Goal: Information Seeking & Learning: Check status

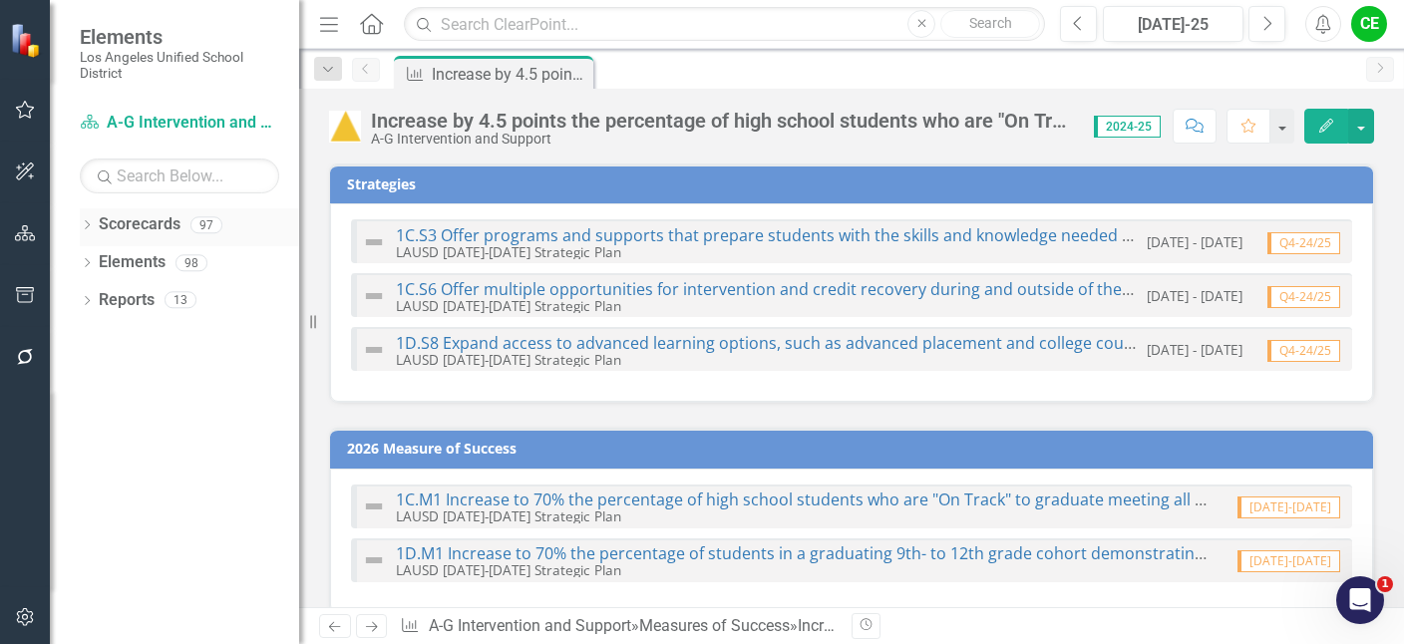
click at [84, 222] on icon "Dropdown" at bounding box center [87, 226] width 14 height 11
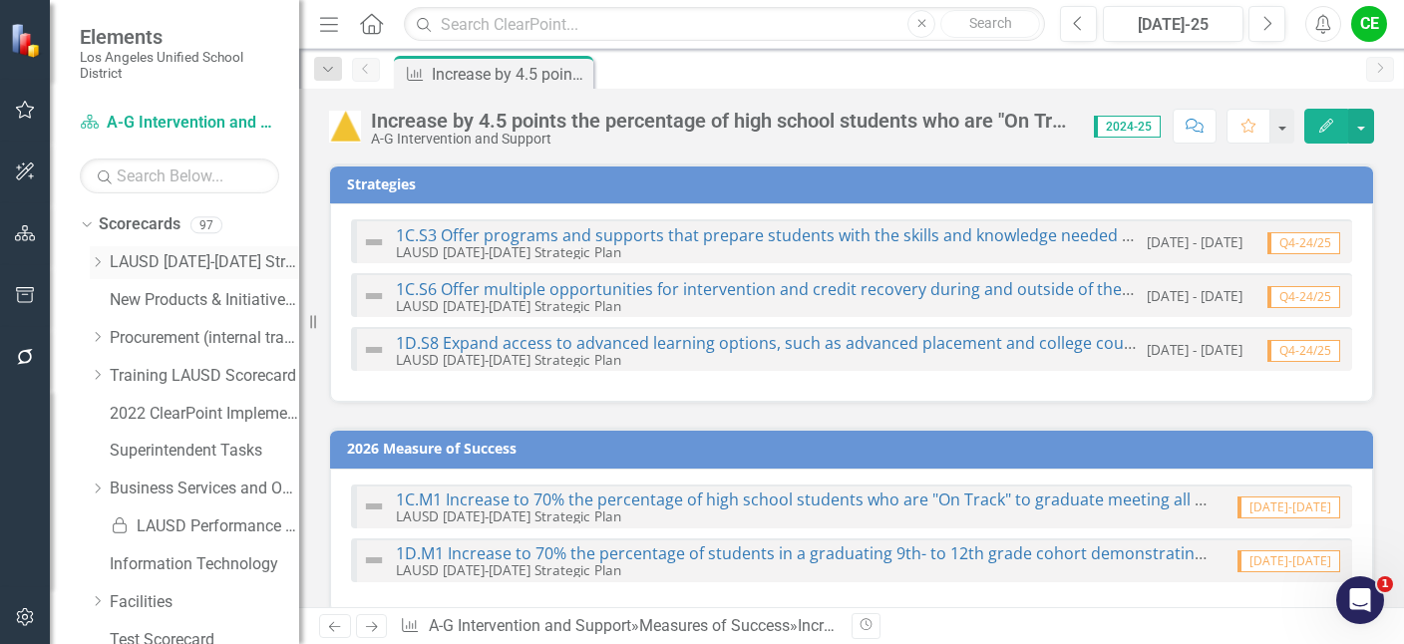
click at [97, 259] on icon "Dropdown" at bounding box center [97, 262] width 15 height 12
click at [114, 478] on div "Dropdown Division of Instruction" at bounding box center [204, 489] width 189 height 33
click at [117, 489] on icon "Dropdown" at bounding box center [117, 489] width 15 height 12
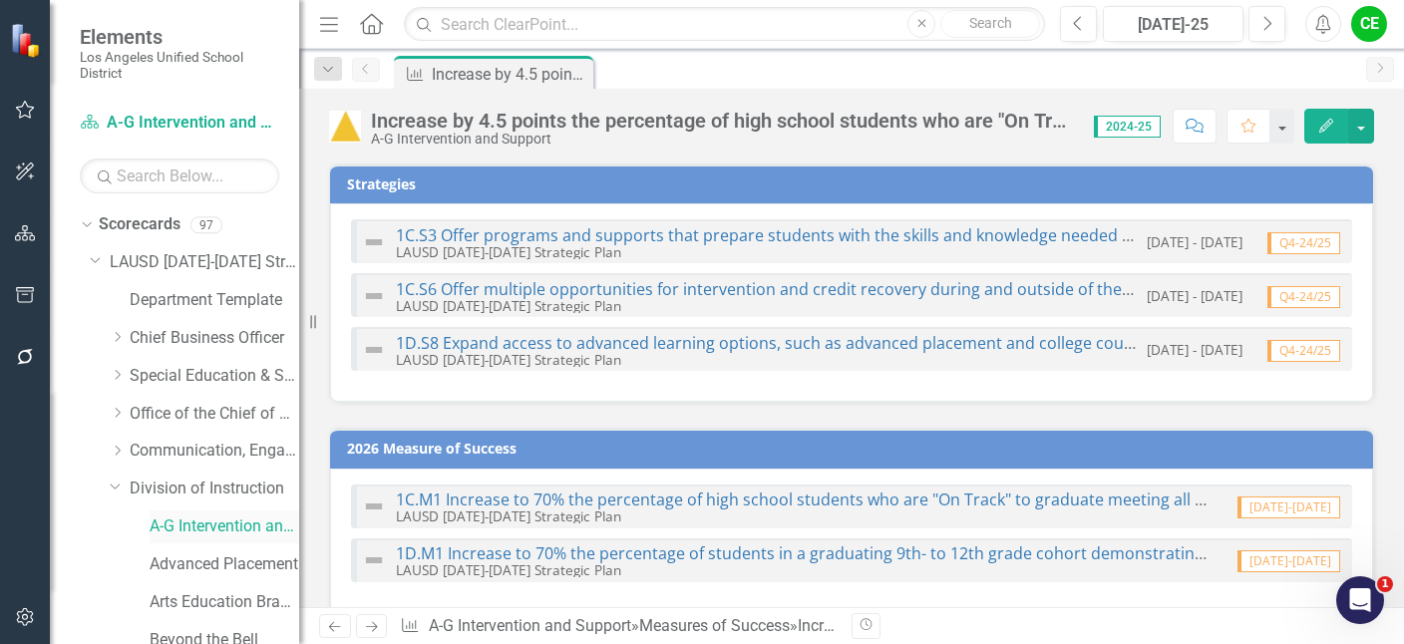
click at [195, 519] on link "A-G Intervention and Support" at bounding box center [225, 527] width 150 height 23
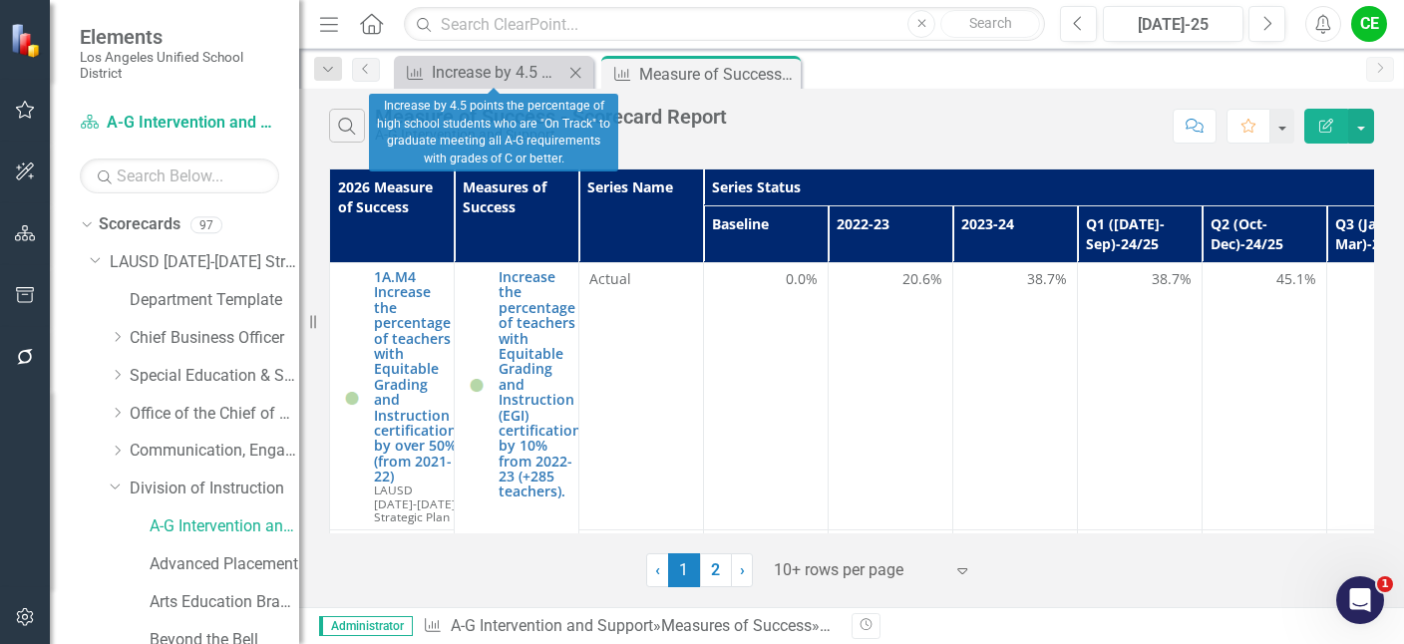
click at [580, 72] on icon "Close" at bounding box center [576, 73] width 20 height 16
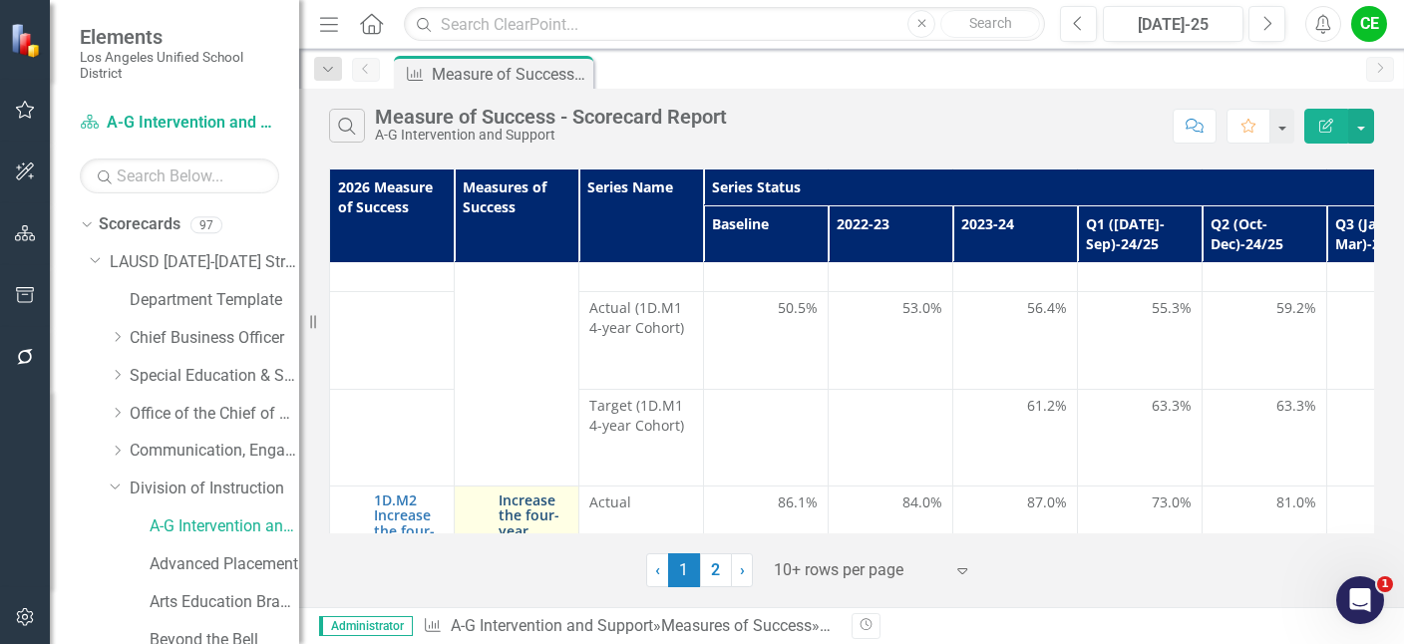
scroll to position [1396, 0]
click at [526, 495] on link "Increase the four-year cohort graduation rate by 3.0%" at bounding box center [537, 549] width 76 height 108
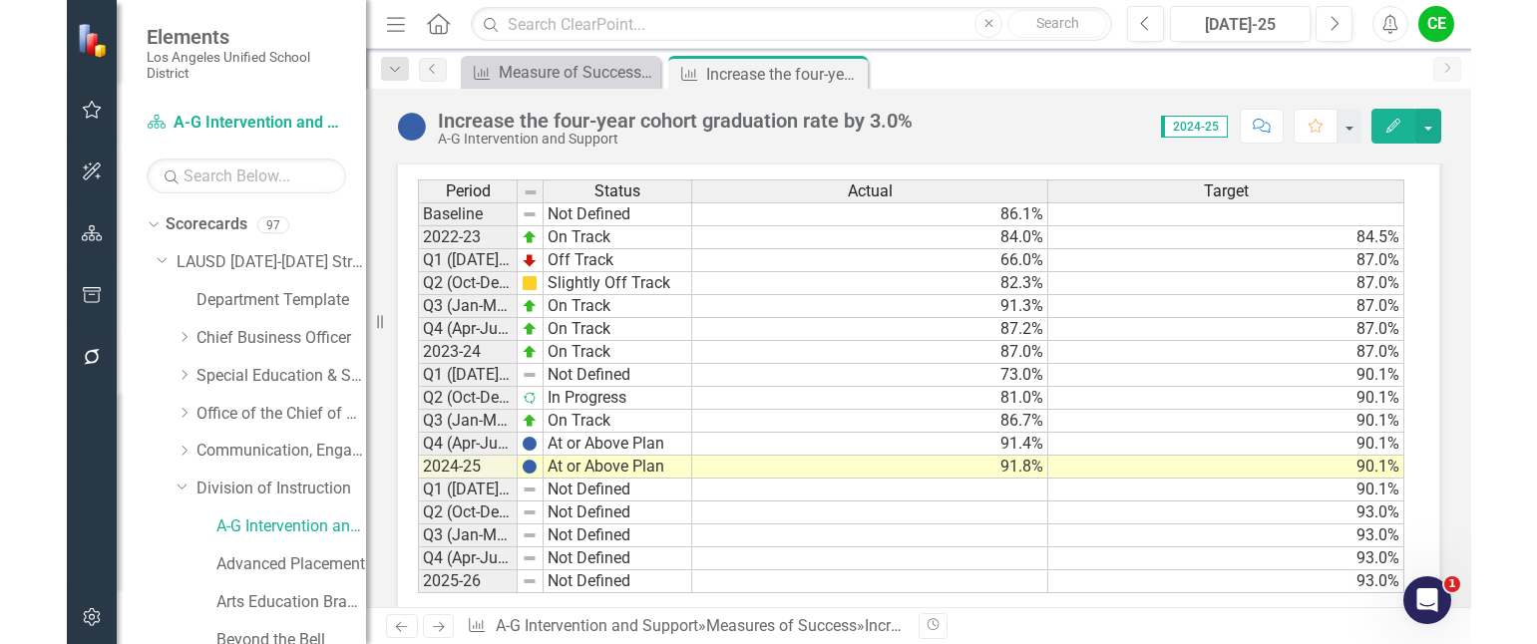
scroll to position [3047, 0]
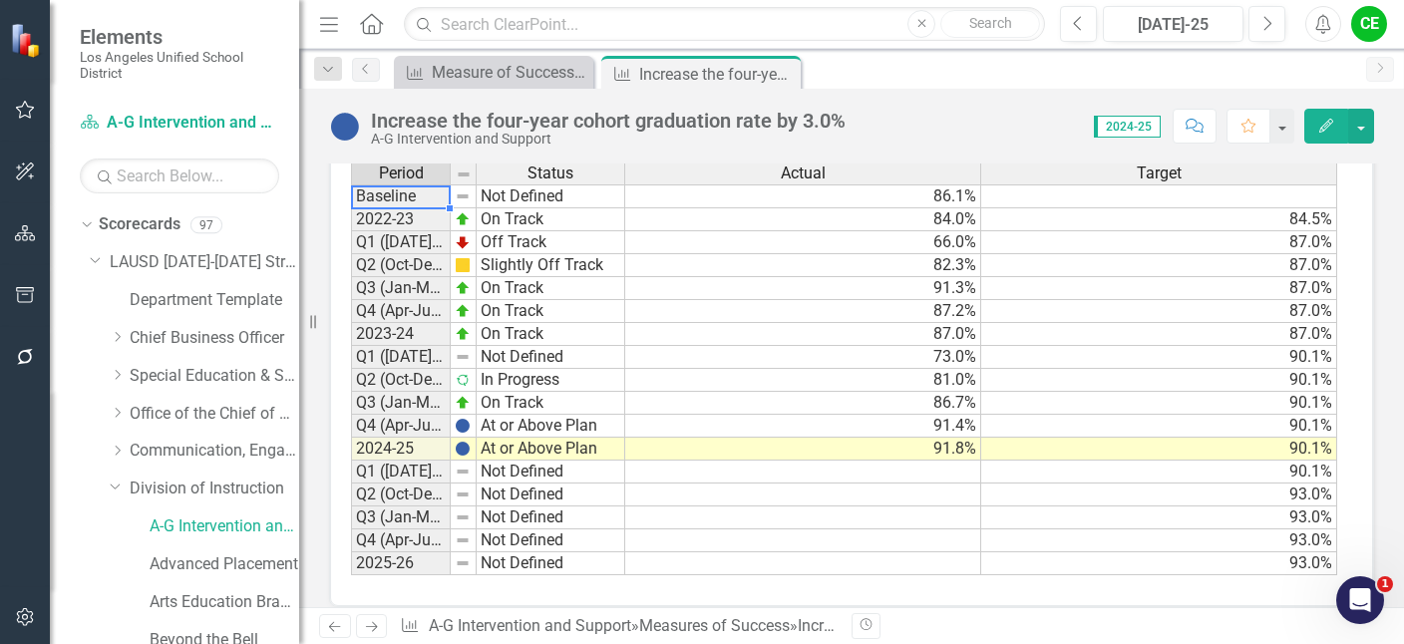
click at [351, 172] on div "Period Status Baseline Not Defined 2022-23 On Track Q1 ([DATE]-Sep)-23/24 Off T…" at bounding box center [351, 369] width 0 height 414
click at [440, 254] on td "Q2 (Oct-Dec)-23/24" at bounding box center [401, 265] width 100 height 23
drag, startPoint x: 455, startPoint y: 180, endPoint x: 522, endPoint y: 178, distance: 66.9
click at [456, 189] on img at bounding box center [463, 197] width 16 height 16
click at [1002, 461] on td "90.1%" at bounding box center [1159, 472] width 356 height 23
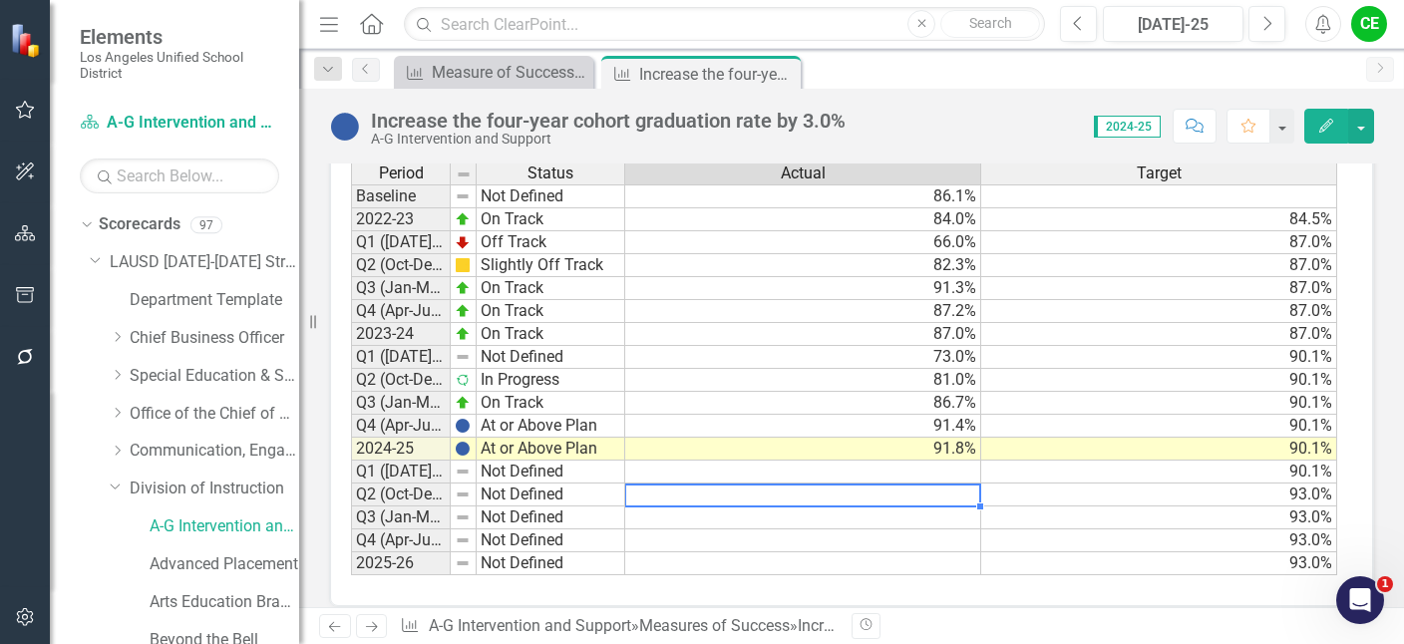
click at [682, 484] on td at bounding box center [803, 495] width 356 height 23
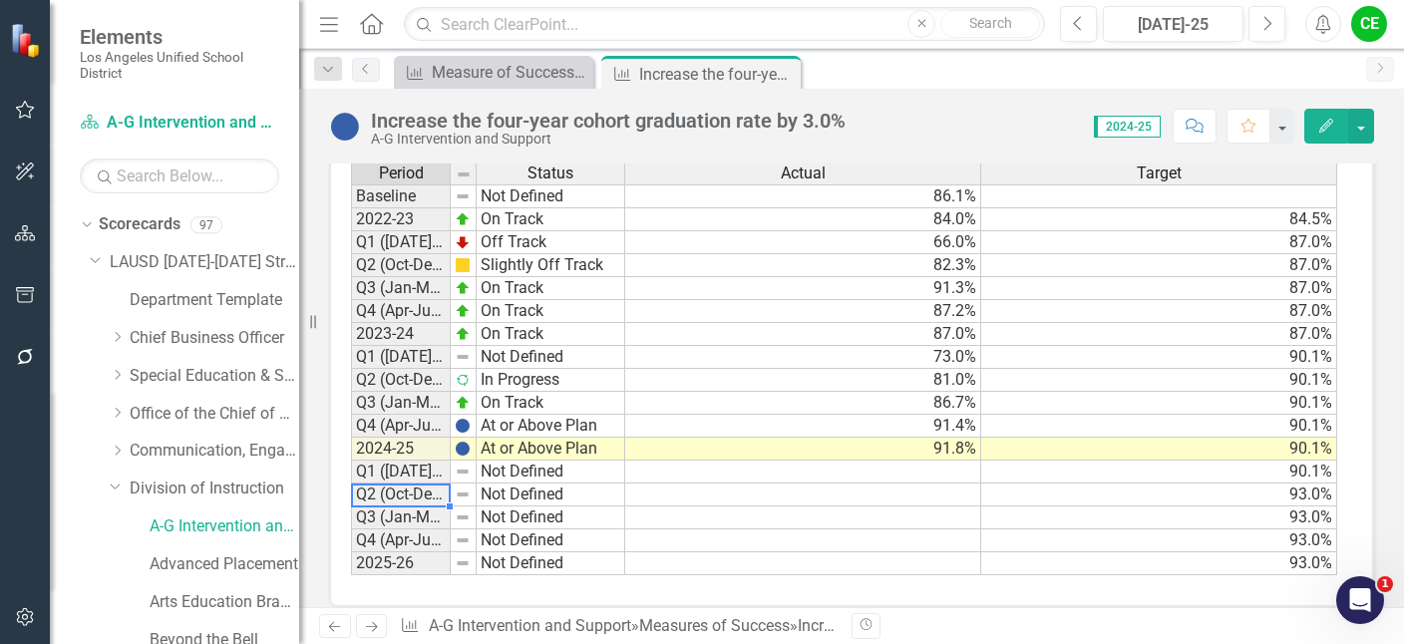
click at [351, 464] on div "Period Status Baseline Not Defined 2022-23 On Track Q1 ([DATE]-Sep)-23/24 Off T…" at bounding box center [351, 369] width 0 height 414
click at [452, 185] on td at bounding box center [464, 197] width 26 height 24
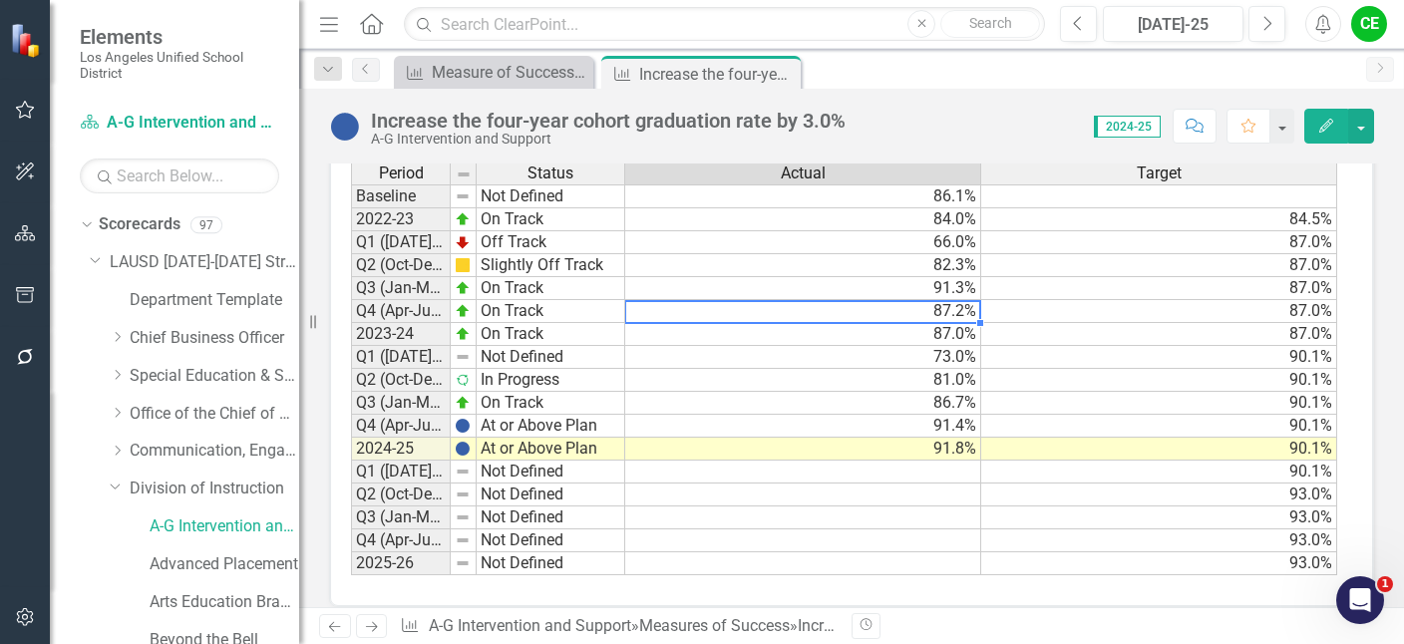
click at [790, 300] on td "87.2%" at bounding box center [803, 311] width 356 height 23
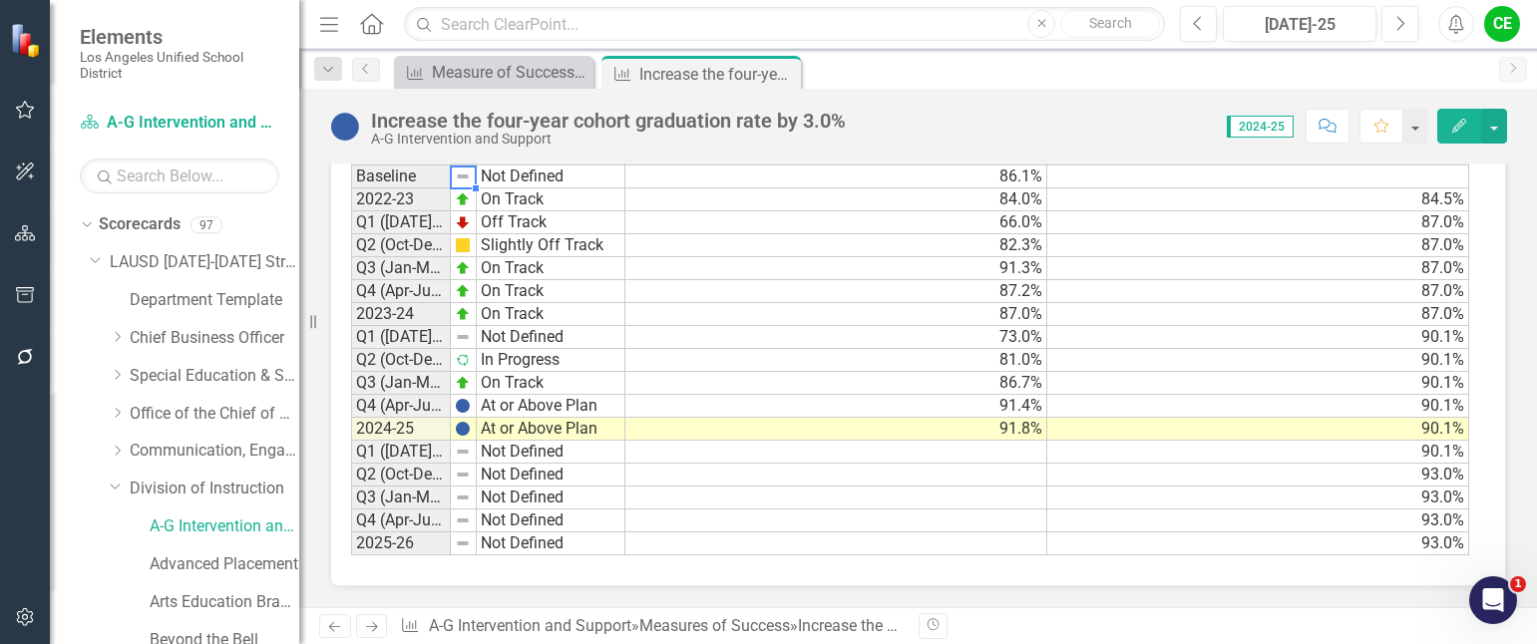
click at [453, 178] on td at bounding box center [464, 177] width 26 height 24
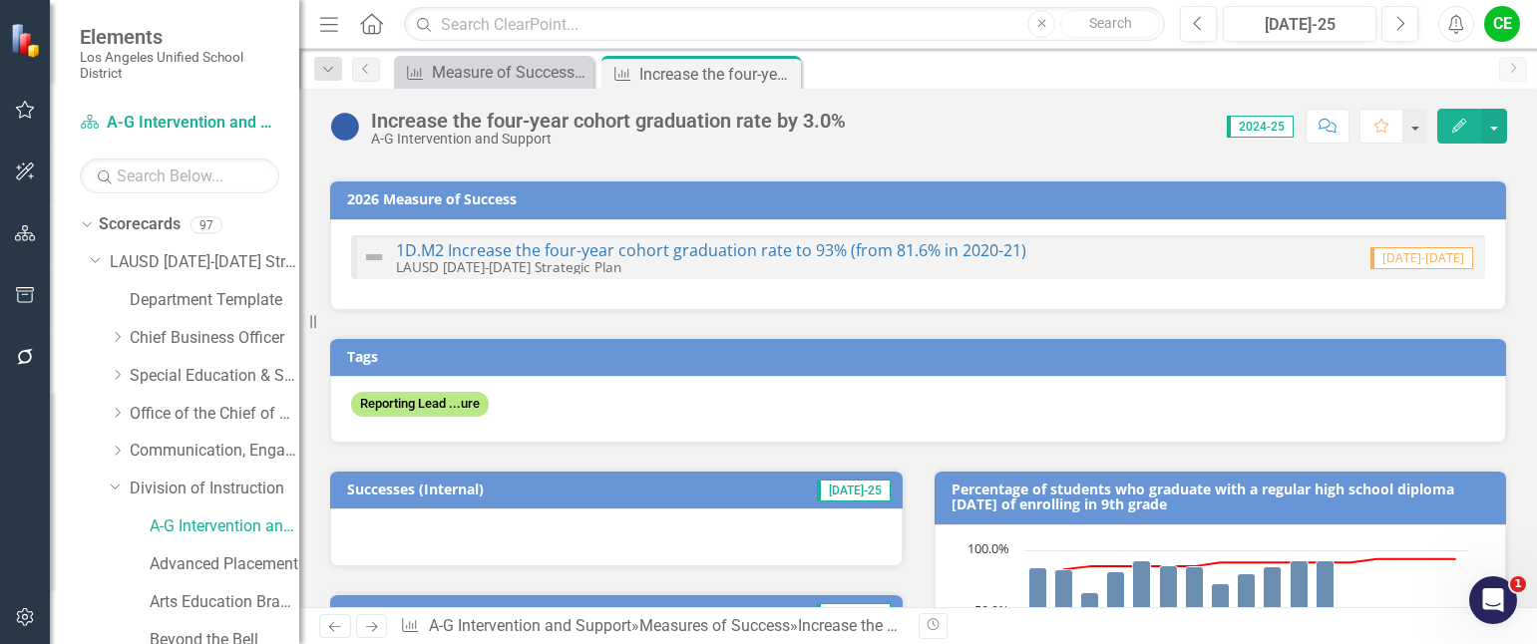
scroll to position [0, 0]
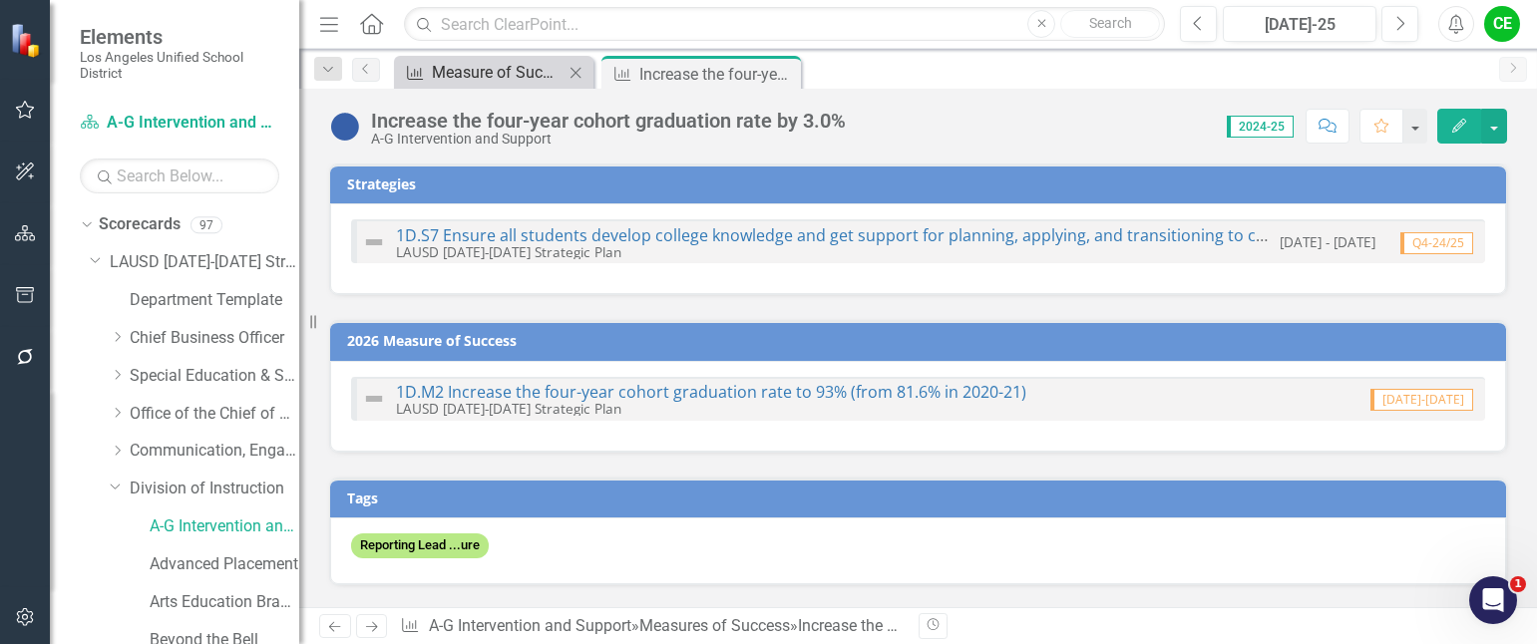
click at [478, 64] on div "Measure of Success - Scorecard Report" at bounding box center [498, 72] width 132 height 25
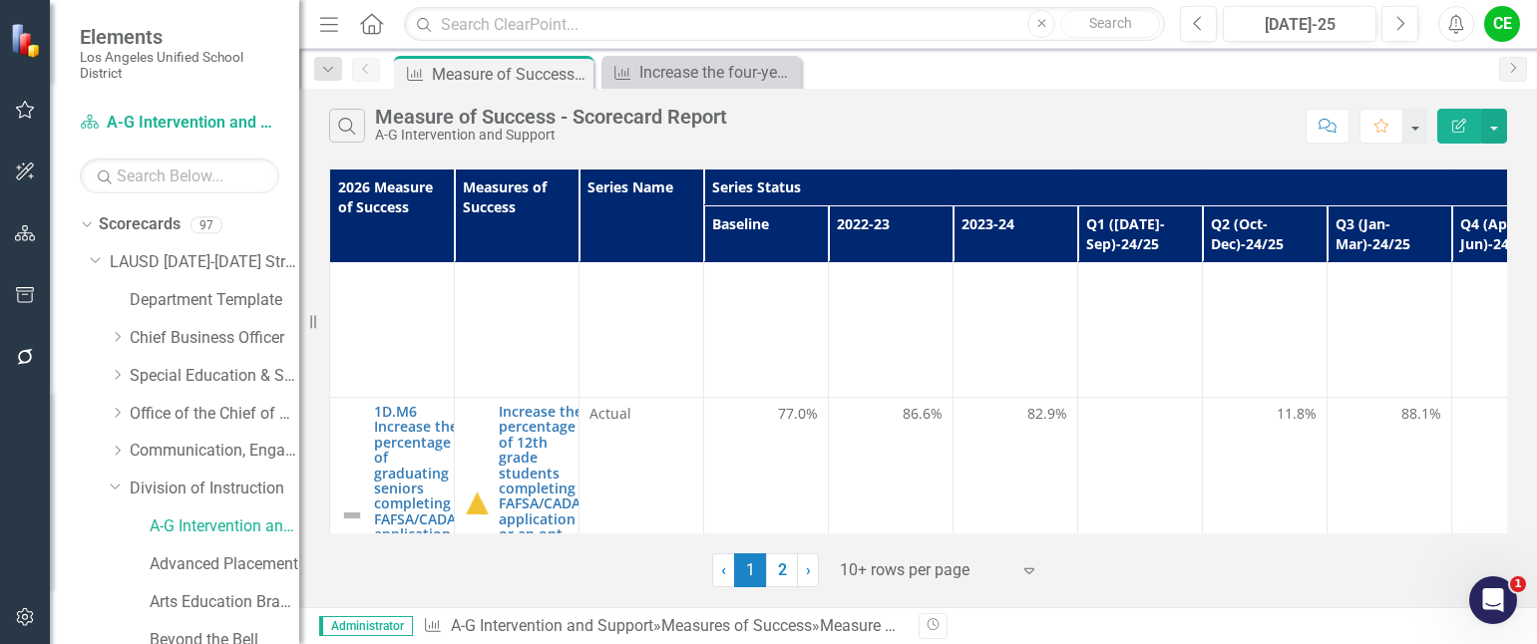
scroll to position [2793, 0]
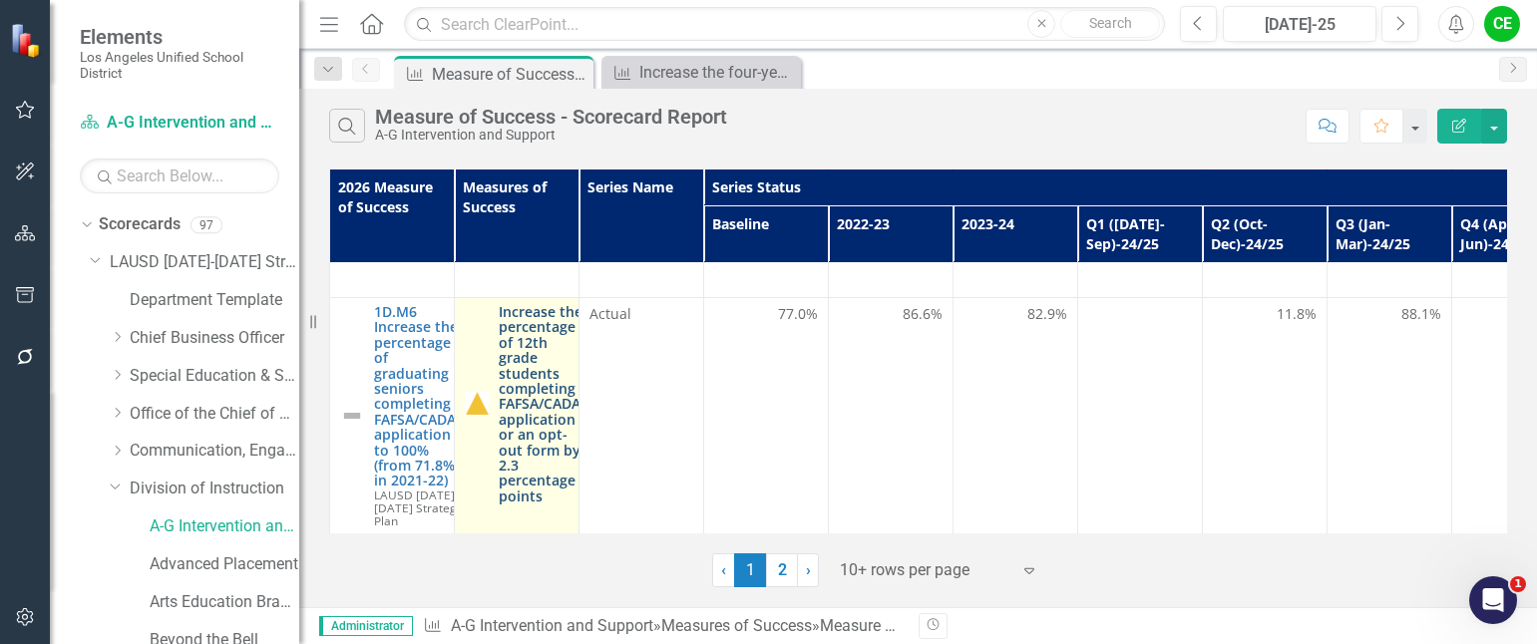
click at [504, 371] on link "Increase the percentage of 12th grade students completing a FAFSA/CADAA applica…" at bounding box center [544, 403] width 91 height 199
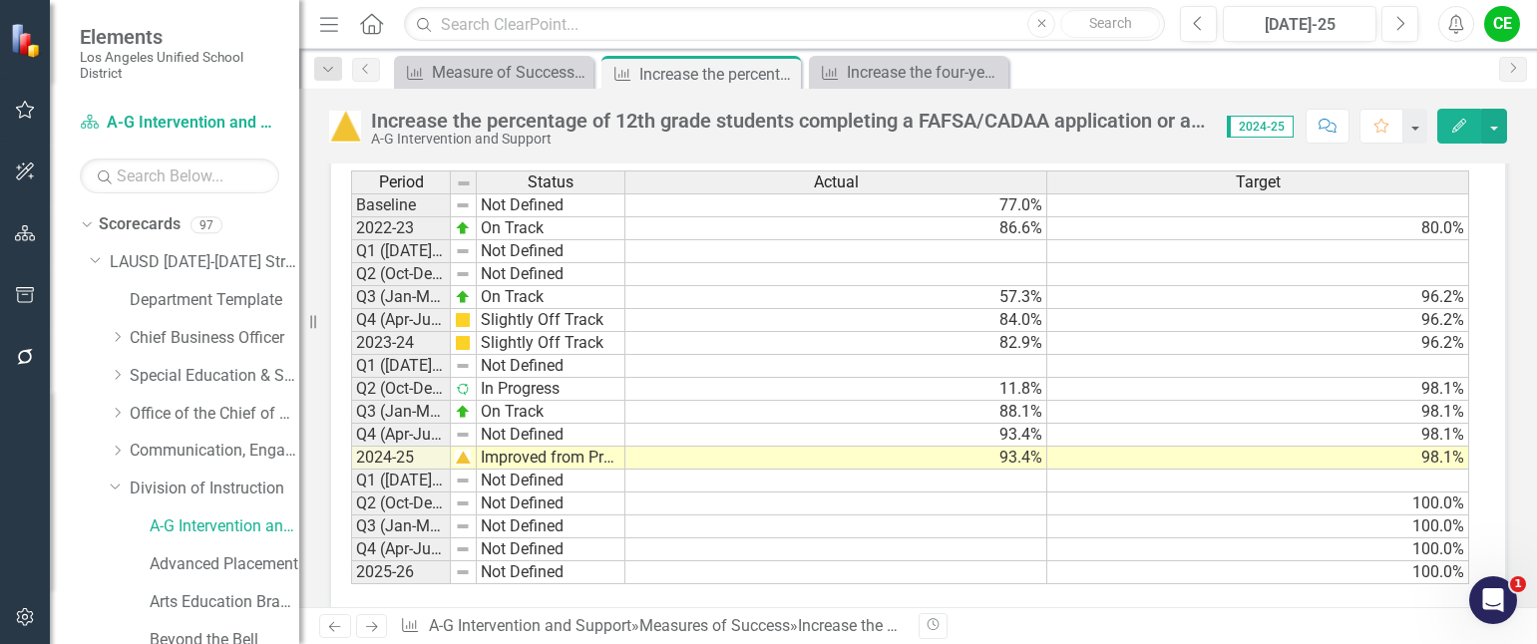
scroll to position [3099, 0]
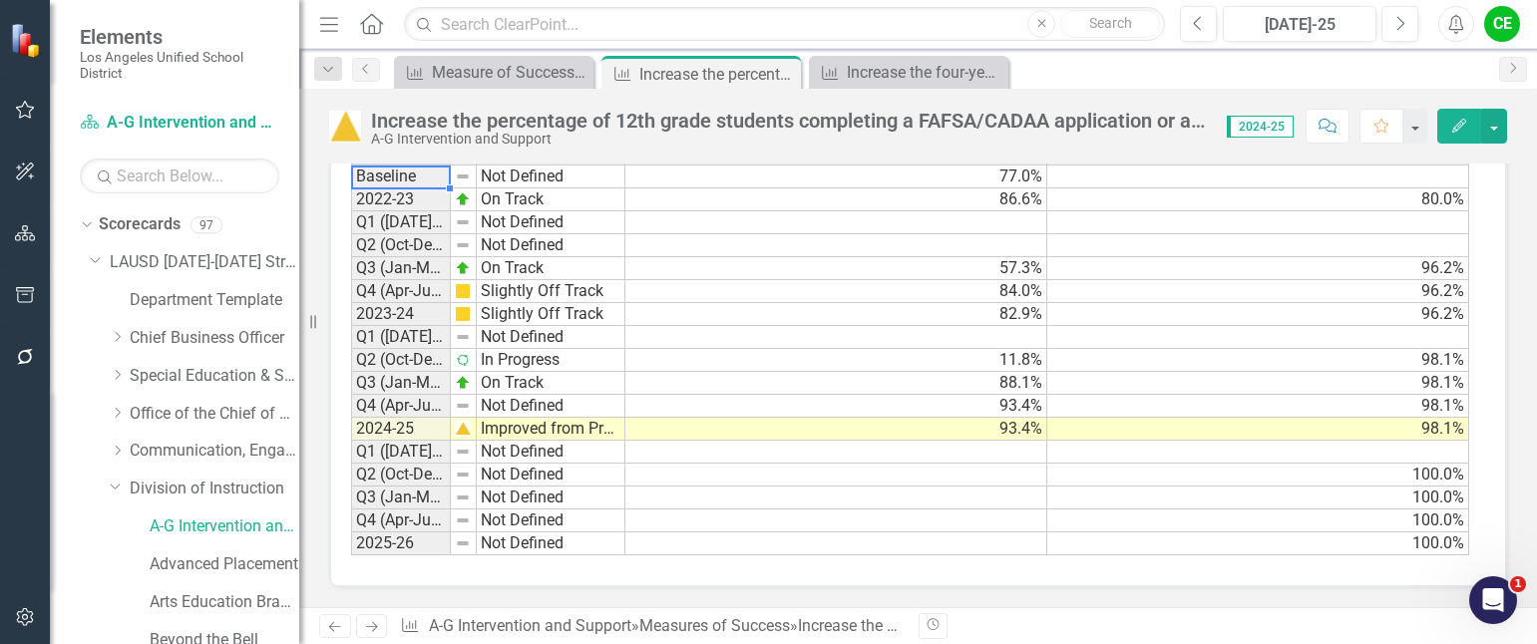
click at [435, 176] on td "Baseline" at bounding box center [401, 177] width 100 height 24
drag, startPoint x: 449, startPoint y: 185, endPoint x: 461, endPoint y: 184, distance: 12.0
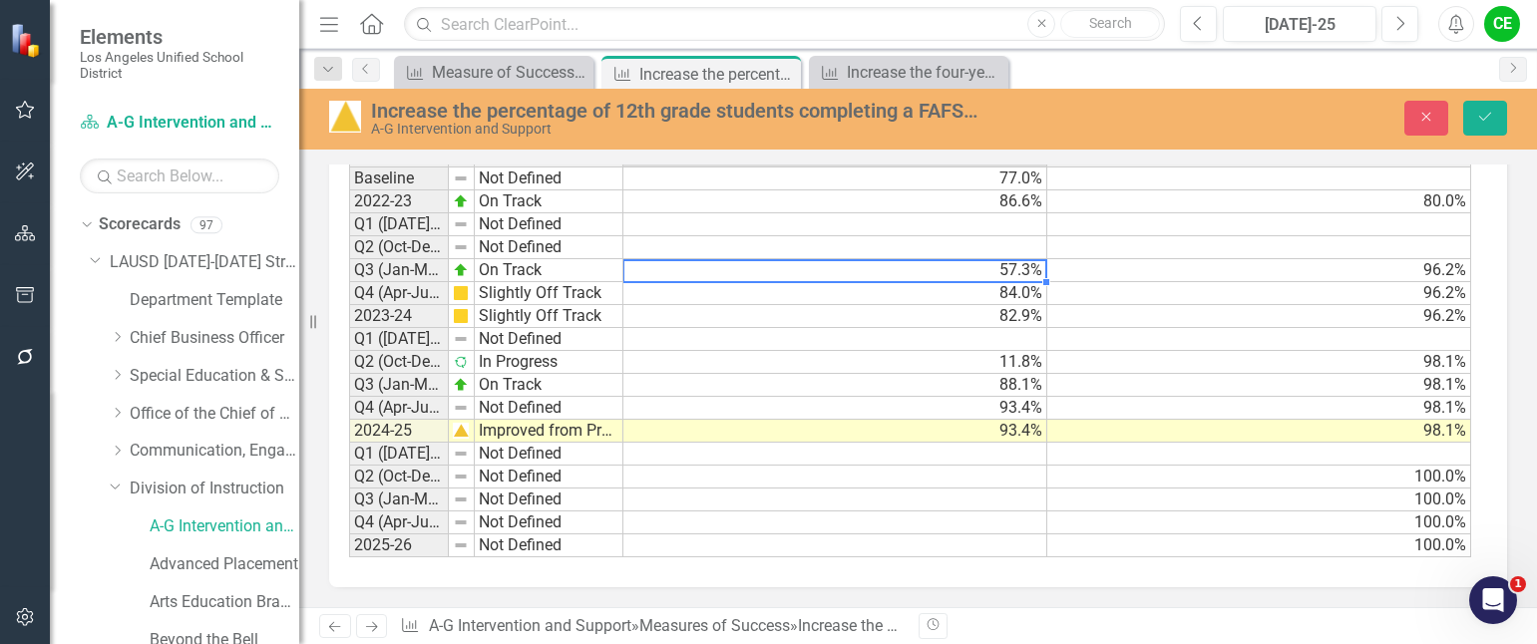
click at [713, 277] on td "57.3%" at bounding box center [835, 270] width 424 height 23
click at [1002, 107] on button "Close" at bounding box center [1426, 118] width 44 height 35
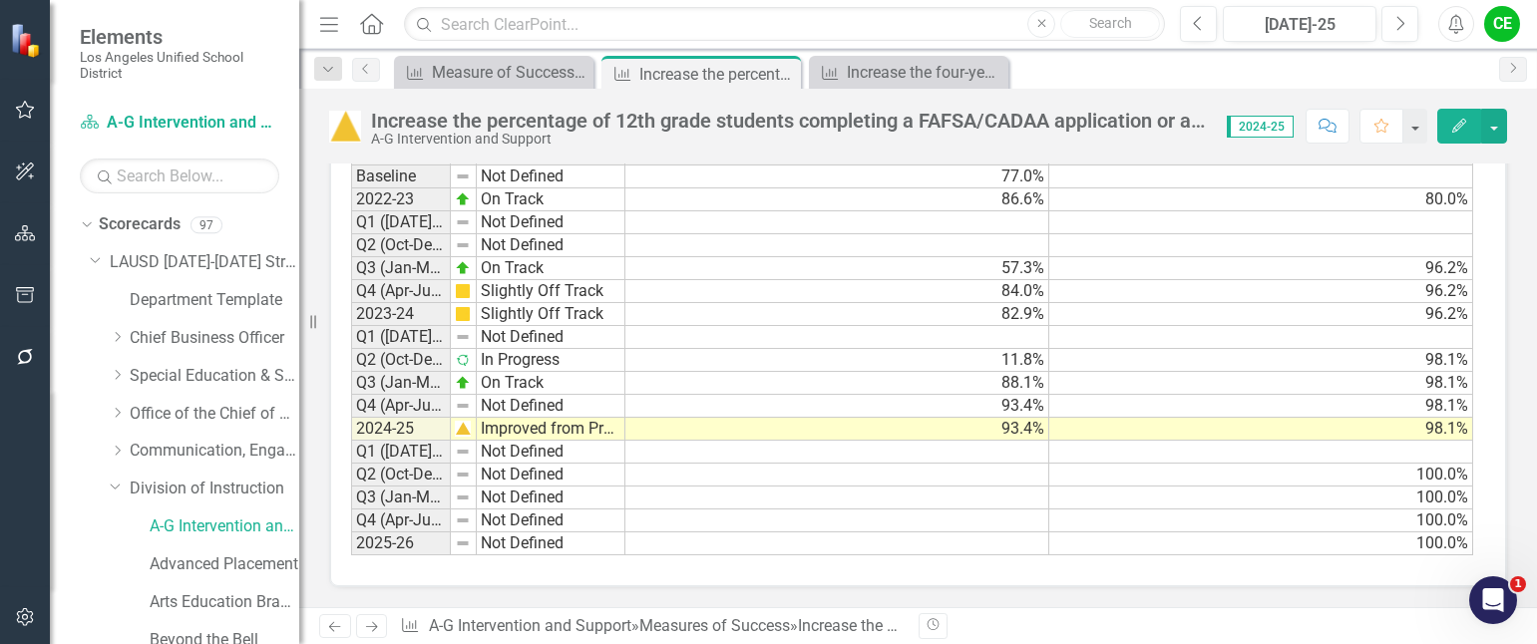
type textarea "57.3"
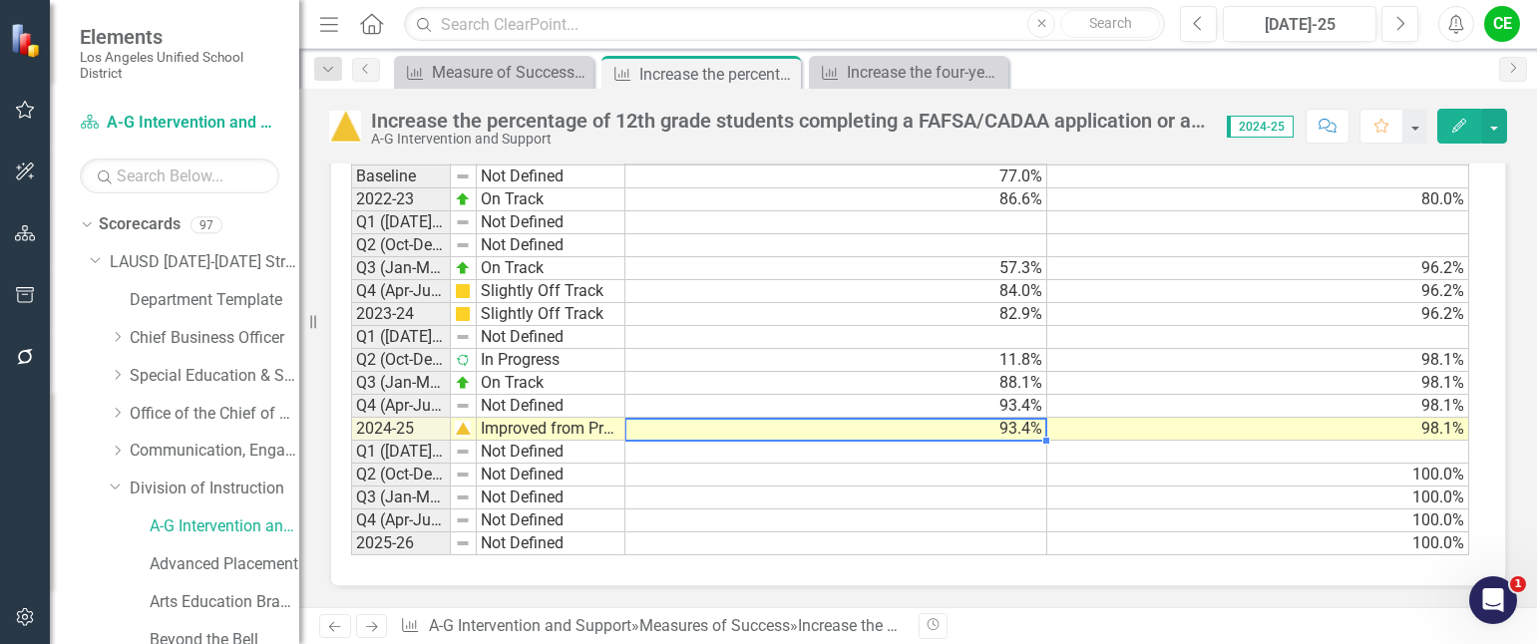
click at [886, 439] on td "93.4%" at bounding box center [836, 429] width 422 height 23
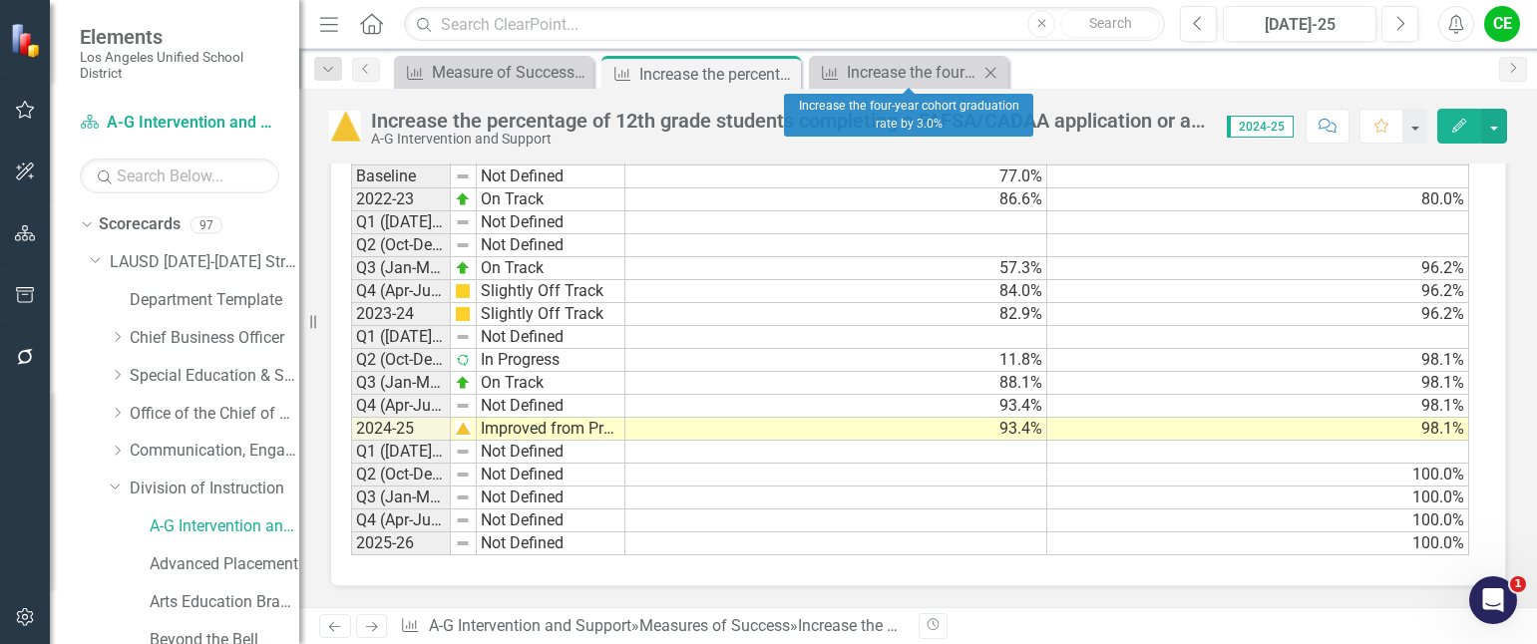
click at [982, 67] on icon "Close" at bounding box center [990, 73] width 20 height 16
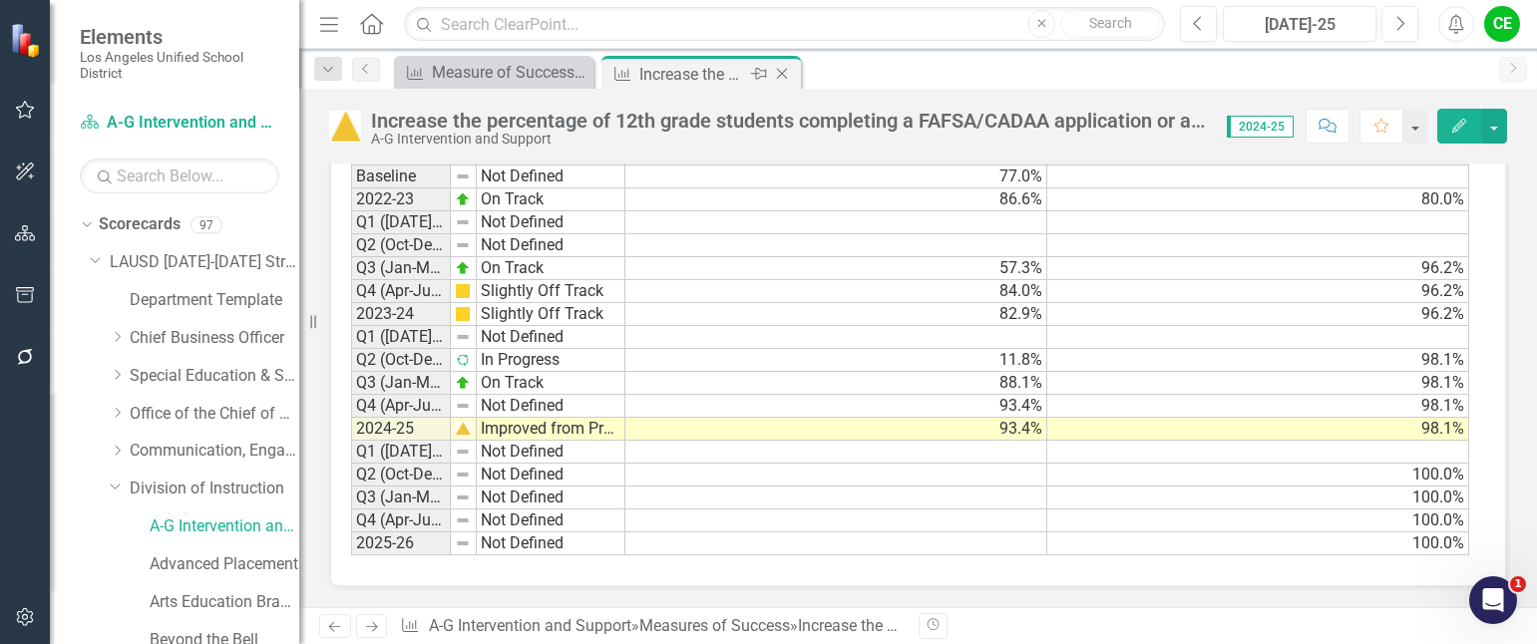
click at [787, 68] on icon "Close" at bounding box center [782, 74] width 20 height 16
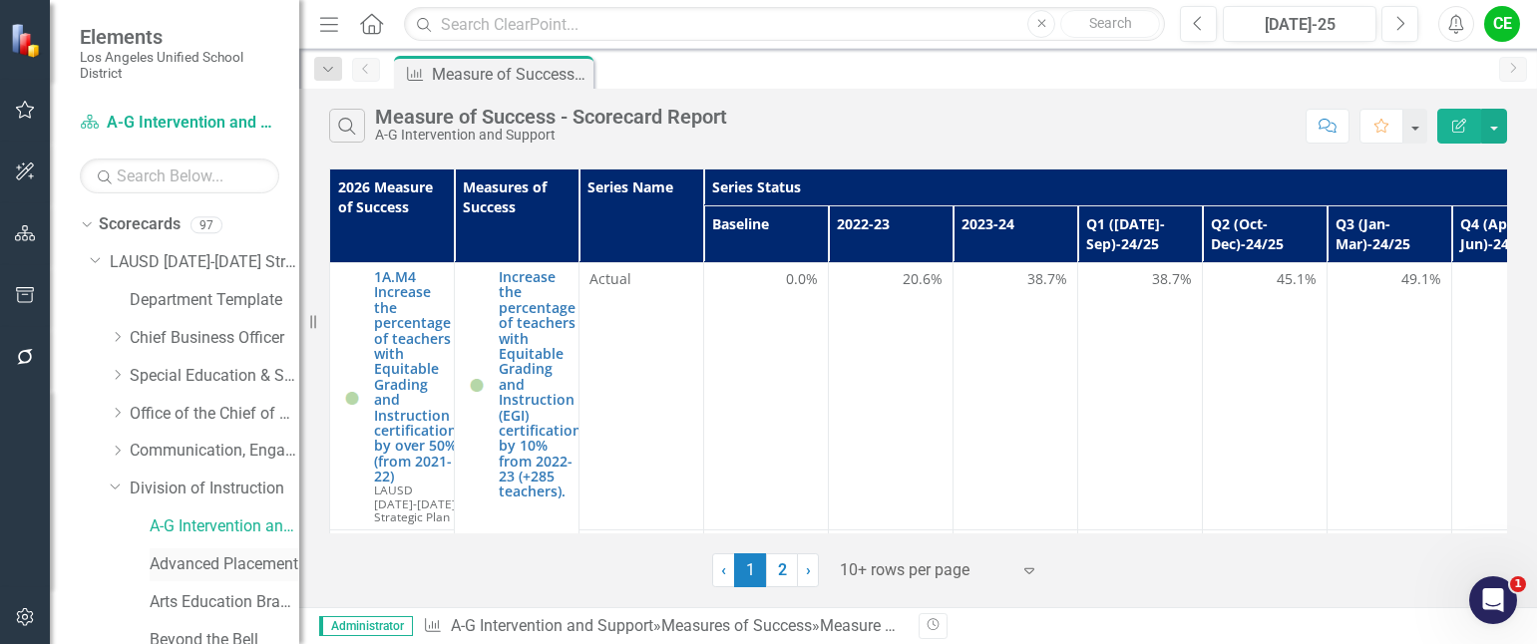
click at [202, 557] on link "Advanced Placement" at bounding box center [225, 565] width 150 height 23
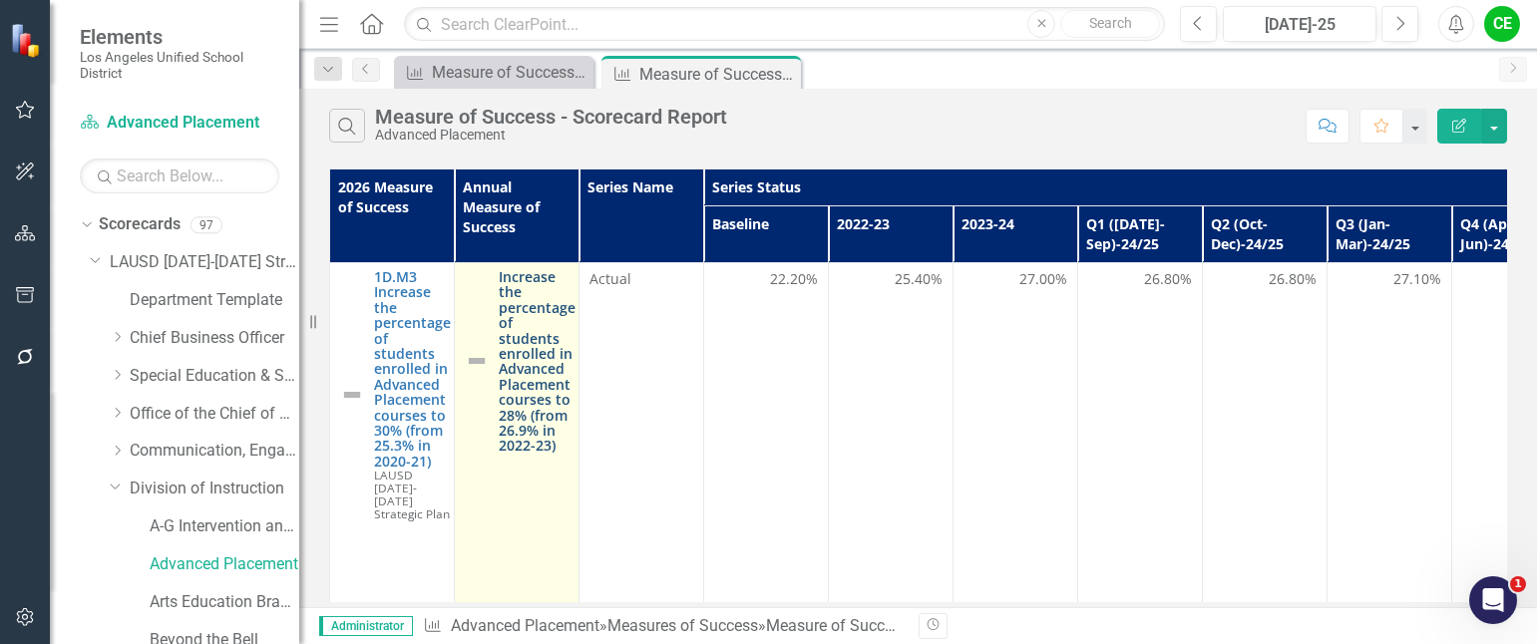
click at [541, 340] on link "Increase the percentage of students enrolled in Advanced Placement courses to 2…" at bounding box center [537, 361] width 77 height 185
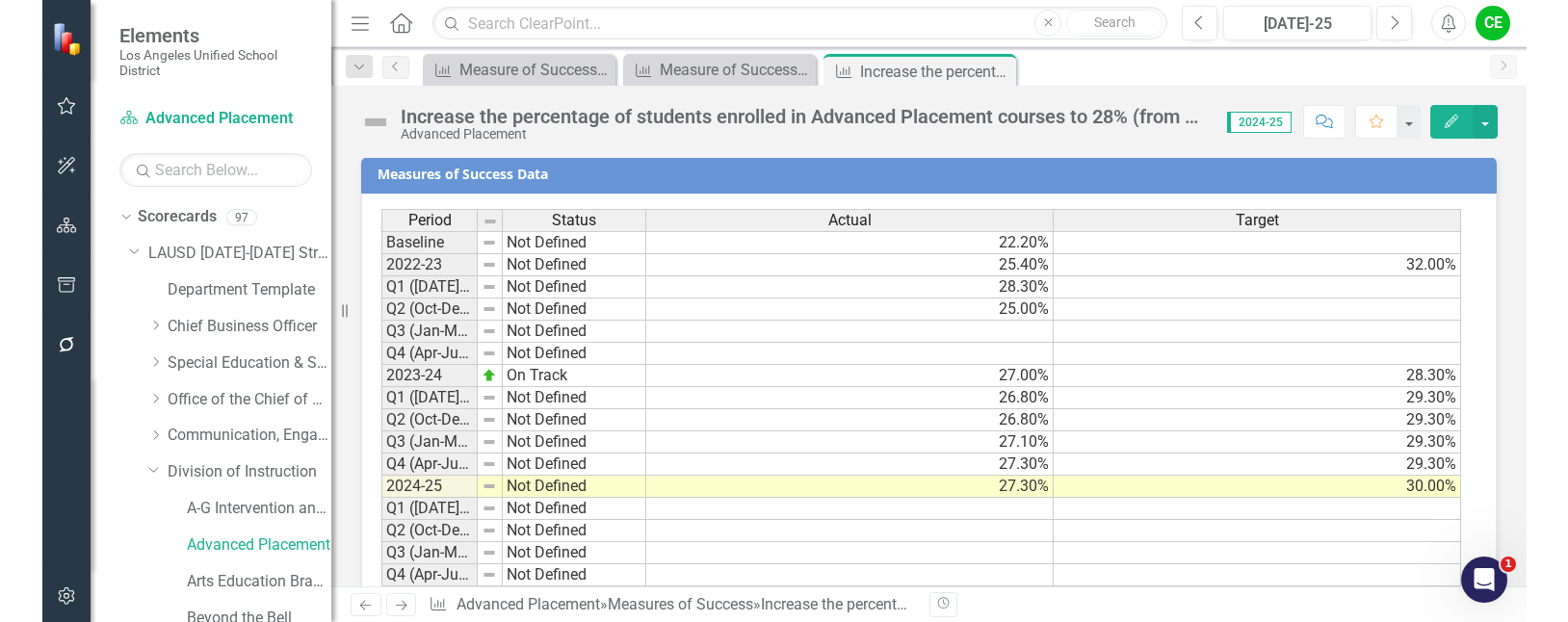
scroll to position [1513, 0]
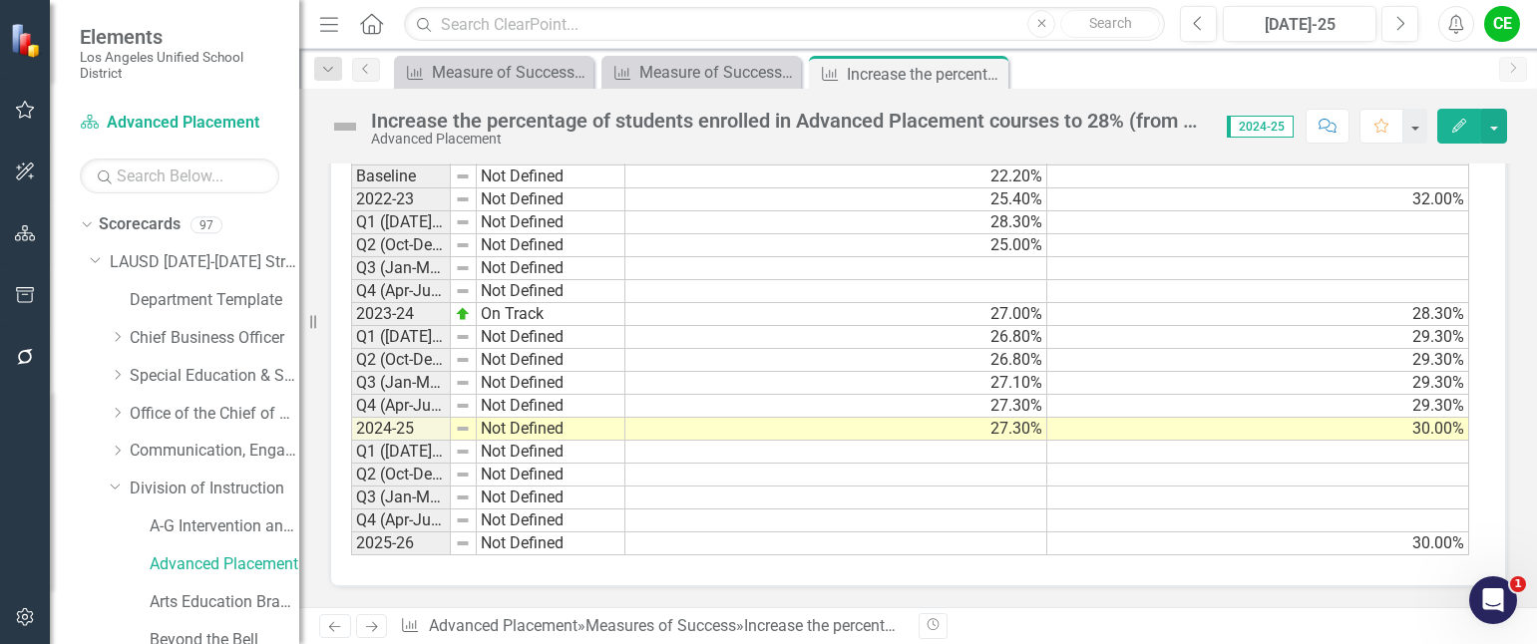
click at [446, 180] on td "Baseline" at bounding box center [401, 177] width 100 height 24
click at [699, 179] on td "22.20%" at bounding box center [836, 177] width 422 height 24
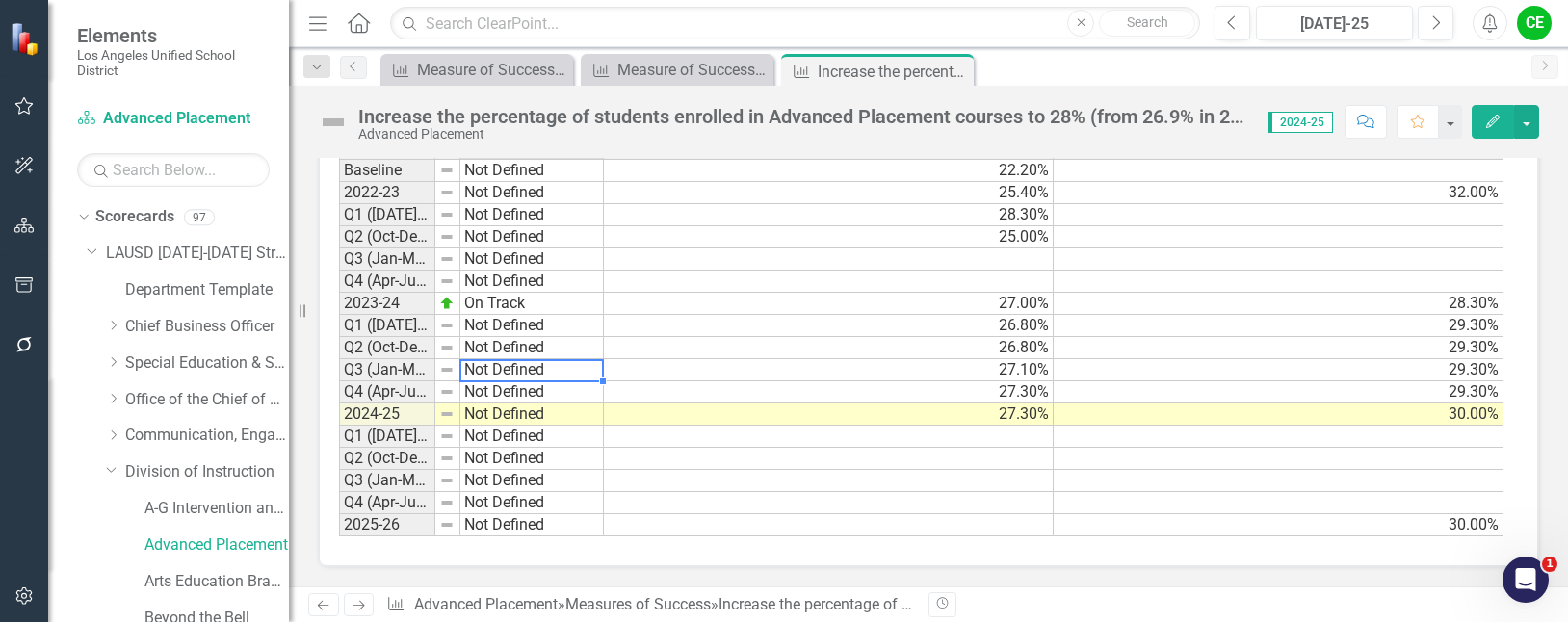
click at [339, 362] on div "Period Status Baseline Not Defined 2022-23 Not Defined Q1 ([DATE]-Sep)-23/24 No…" at bounding box center [339, 337] width 0 height 400
click at [431, 364] on td "Q3 (Jan-Mar)-24/25" at bounding box center [387, 370] width 97 height 22
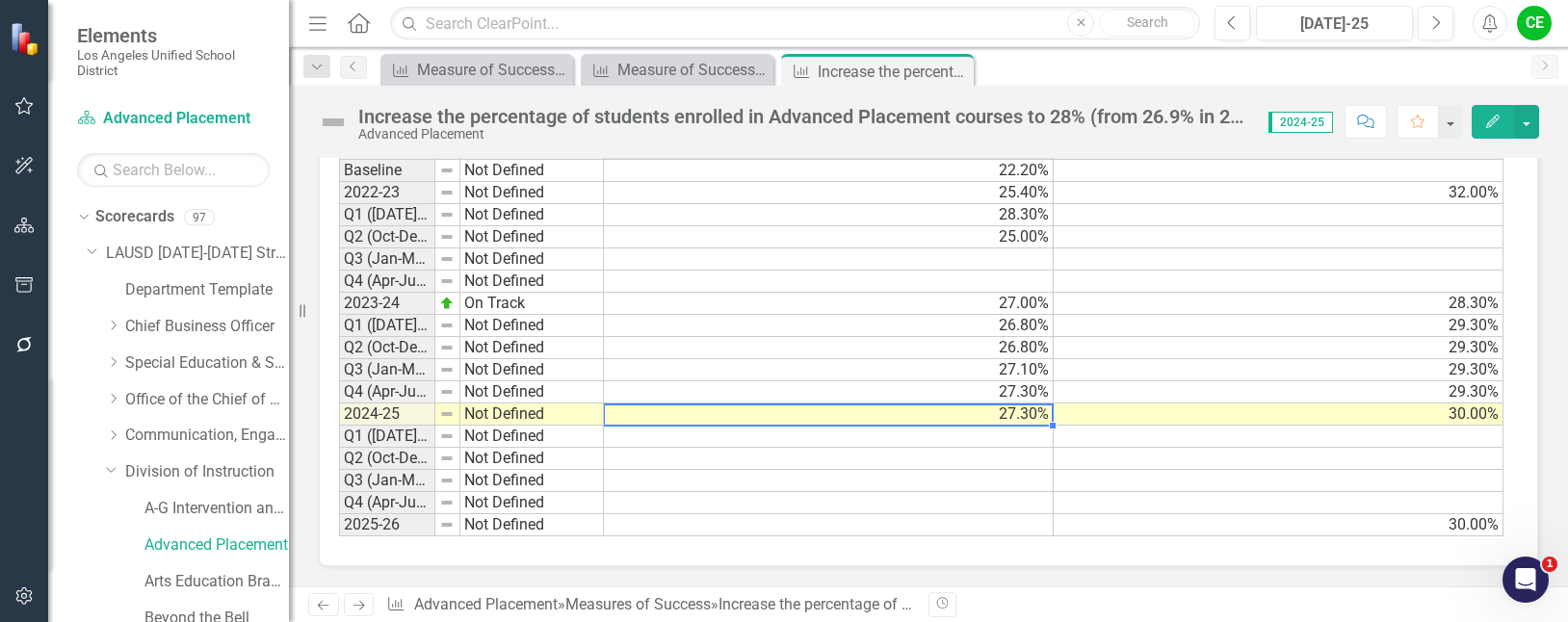
click at [967, 419] on td "27.30%" at bounding box center [828, 414] width 450 height 22
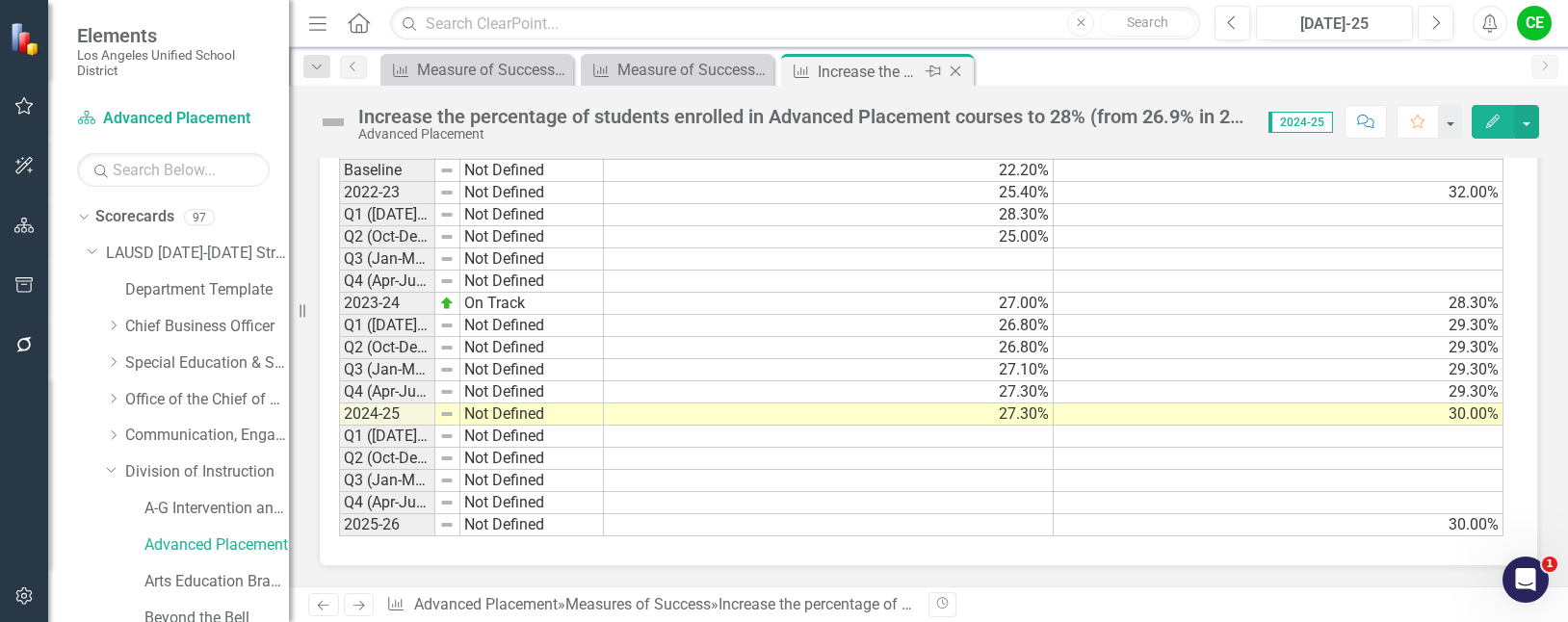
click at [949, 68] on icon "Close" at bounding box center [955, 71] width 19 height 15
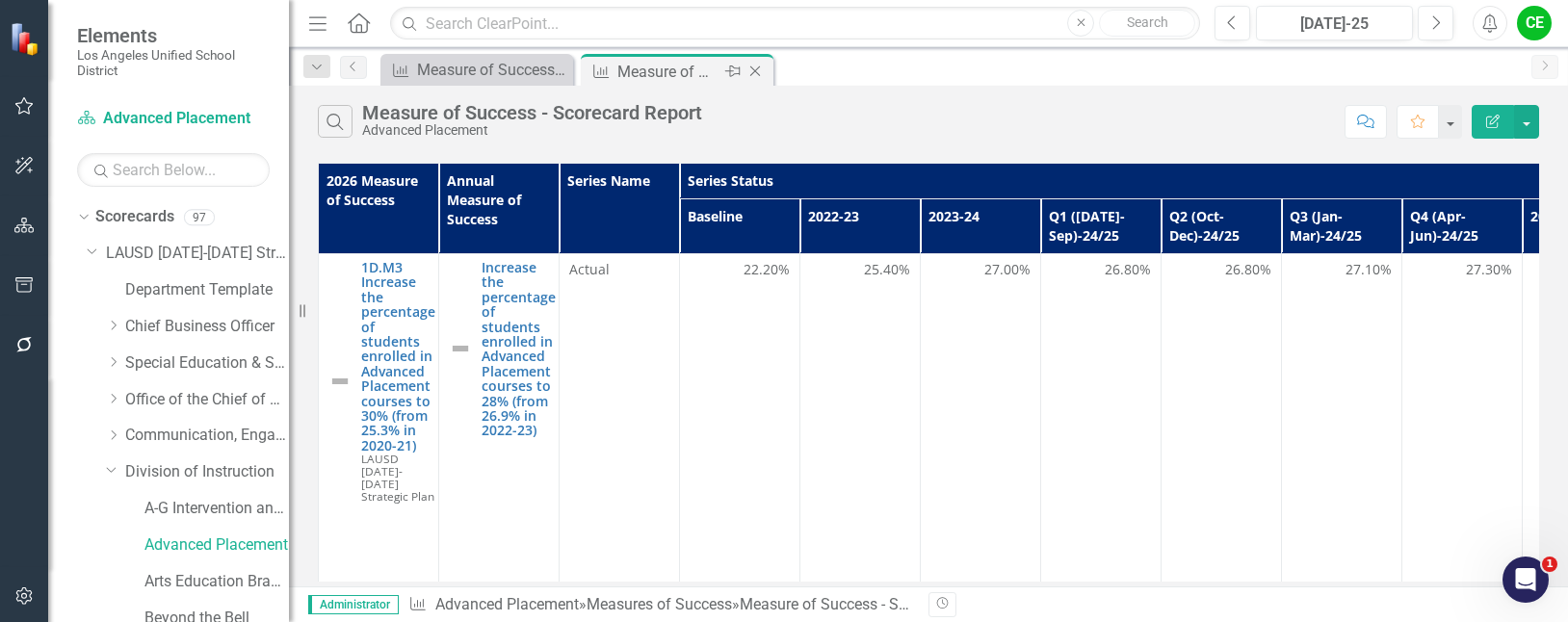
click at [757, 68] on icon "Close" at bounding box center [755, 71] width 19 height 15
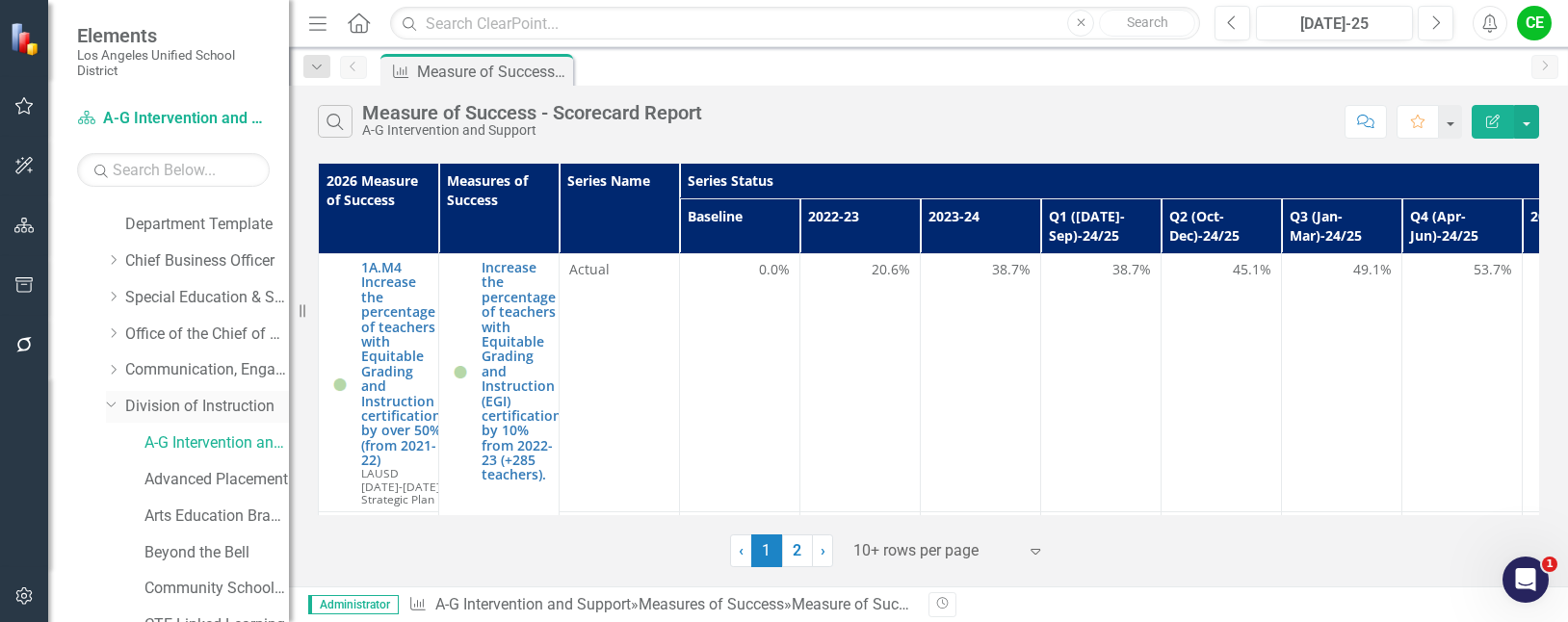
scroll to position [97, 0]
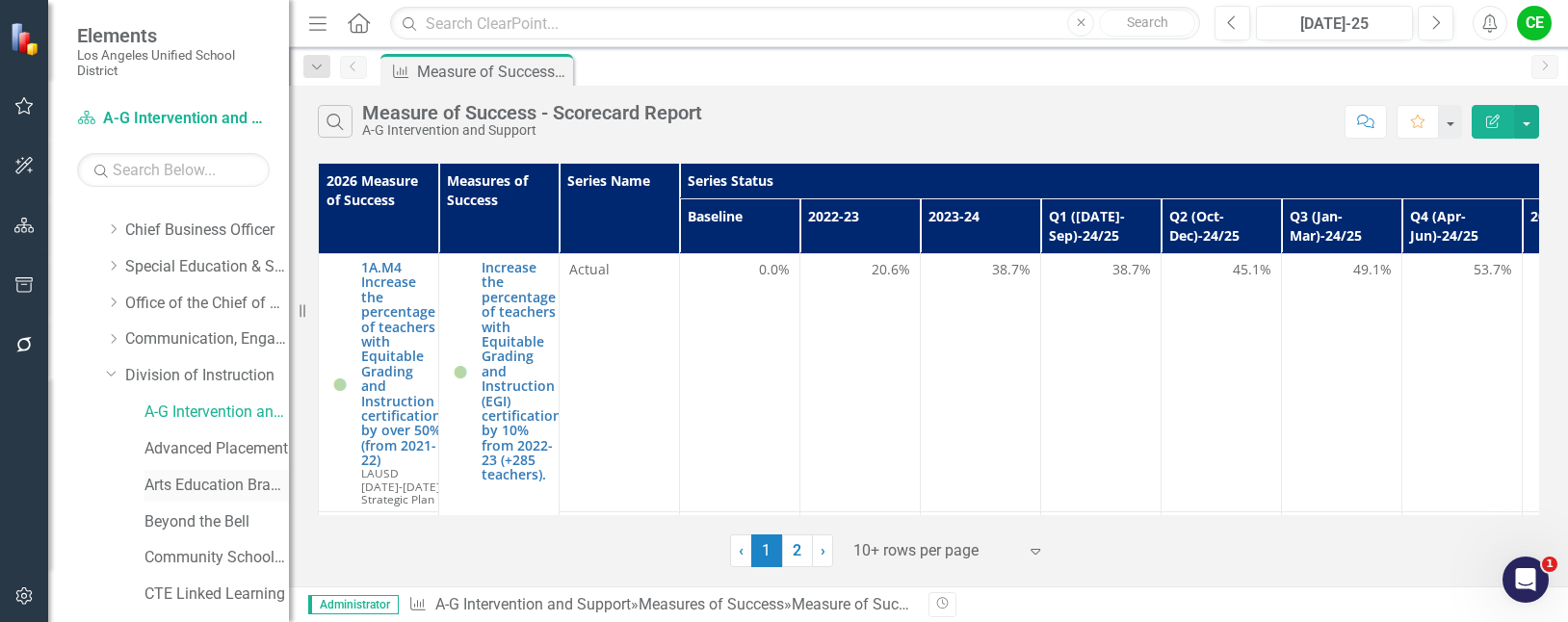
click at [182, 475] on link "Arts Education Branch" at bounding box center [217, 486] width 145 height 22
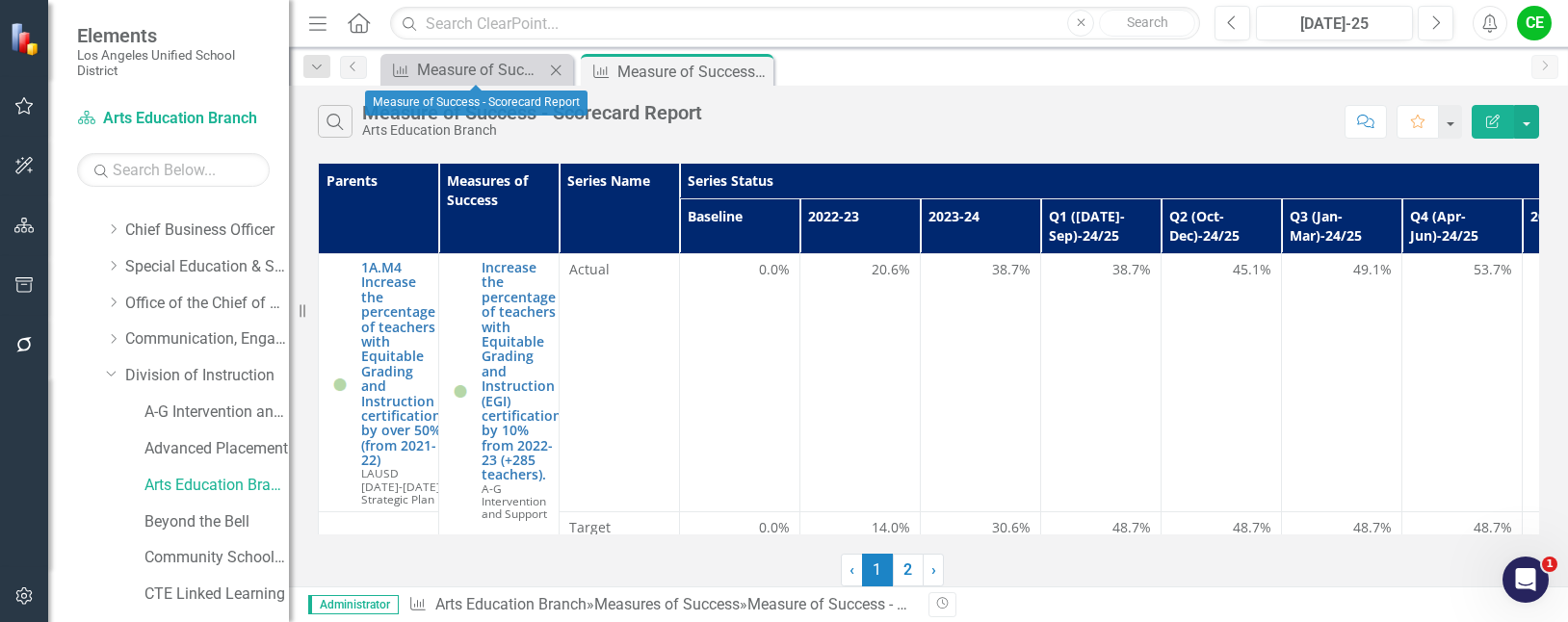
click at [551, 63] on icon "Close" at bounding box center [556, 71] width 19 height 15
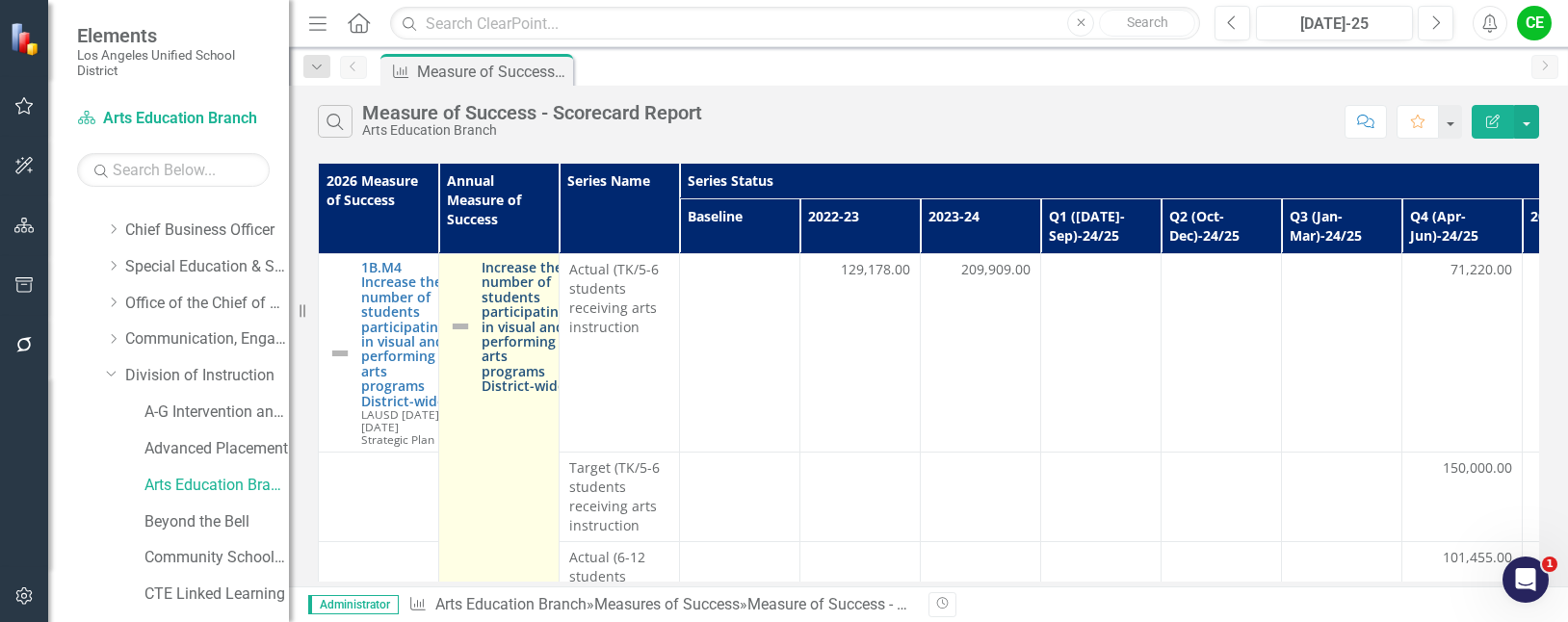
click at [526, 331] on link "Increase the number of students participating in visual and performing arts pro…" at bounding box center [524, 326] width 85 height 134
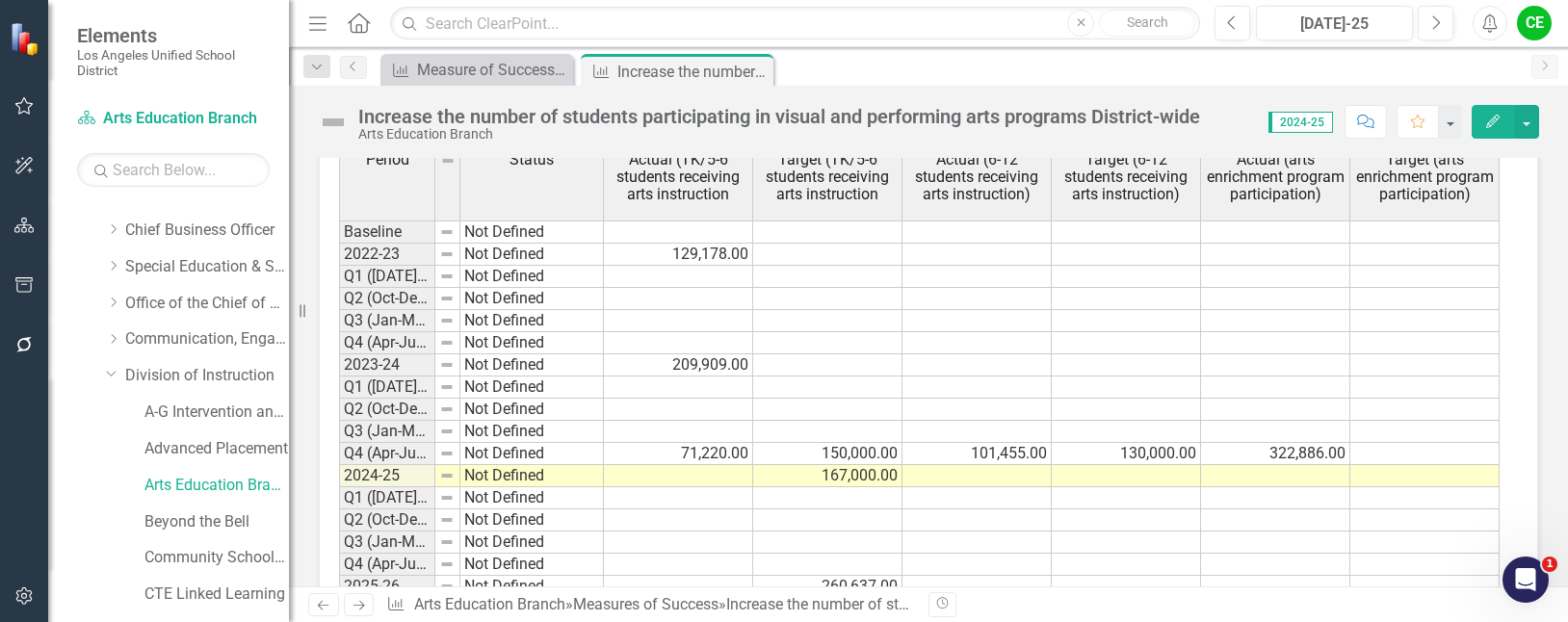
scroll to position [1961, 0]
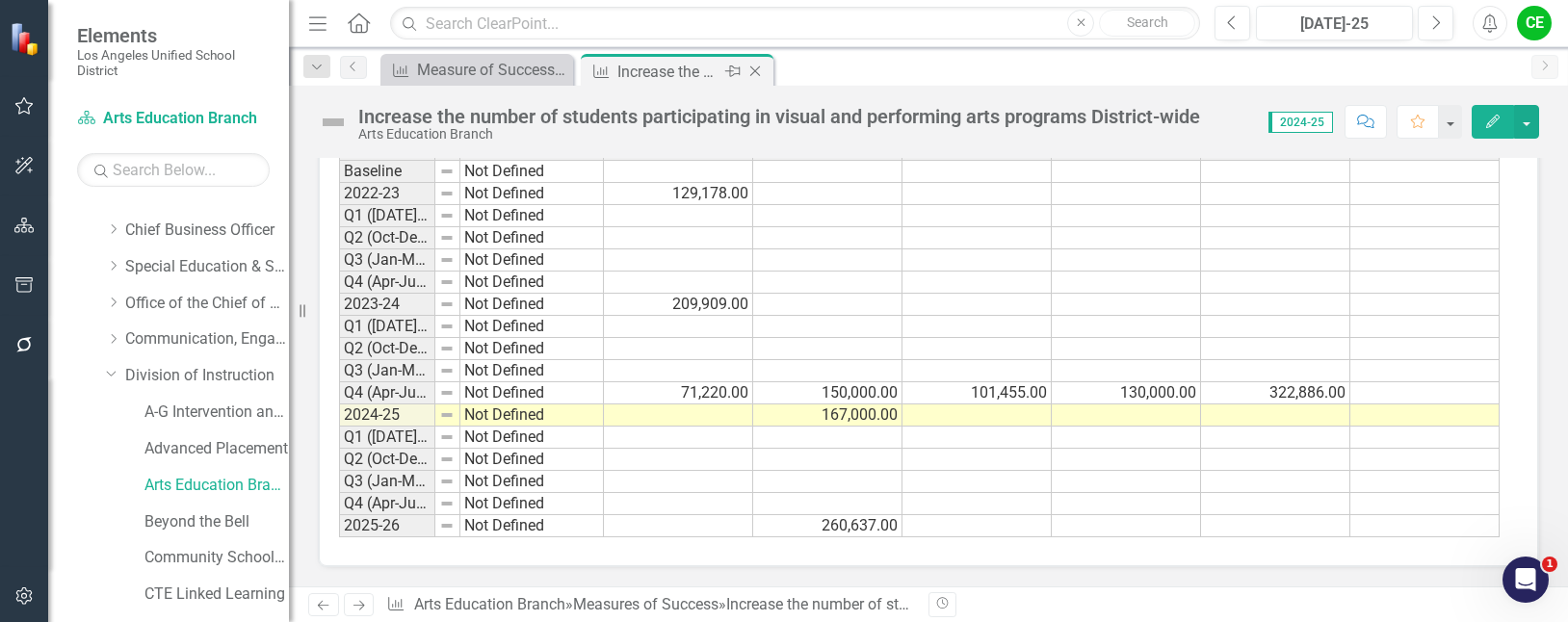
click at [753, 71] on icon "Close" at bounding box center [755, 71] width 19 height 15
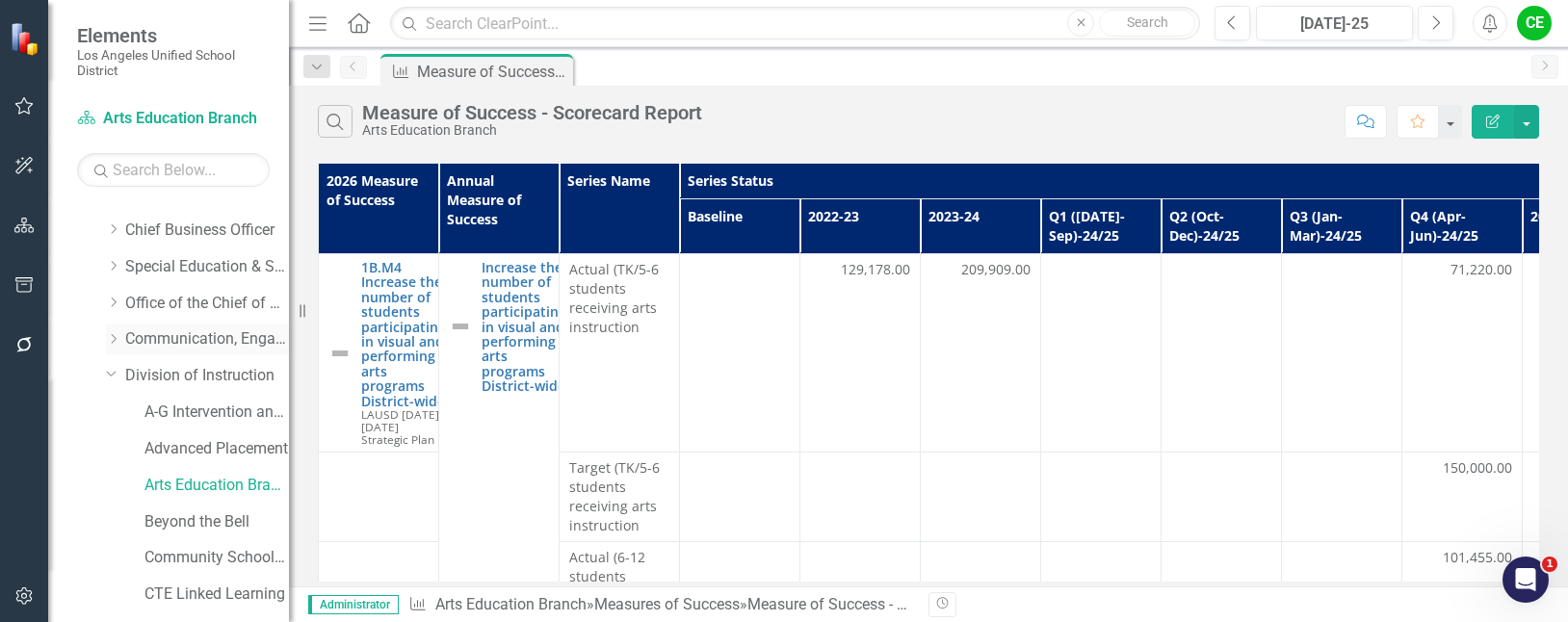
click at [113, 339] on icon "Dropdown" at bounding box center [113, 339] width 14 height 12
click at [204, 405] on link "Office of Communications and Media Relations" at bounding box center [217, 412] width 145 height 22
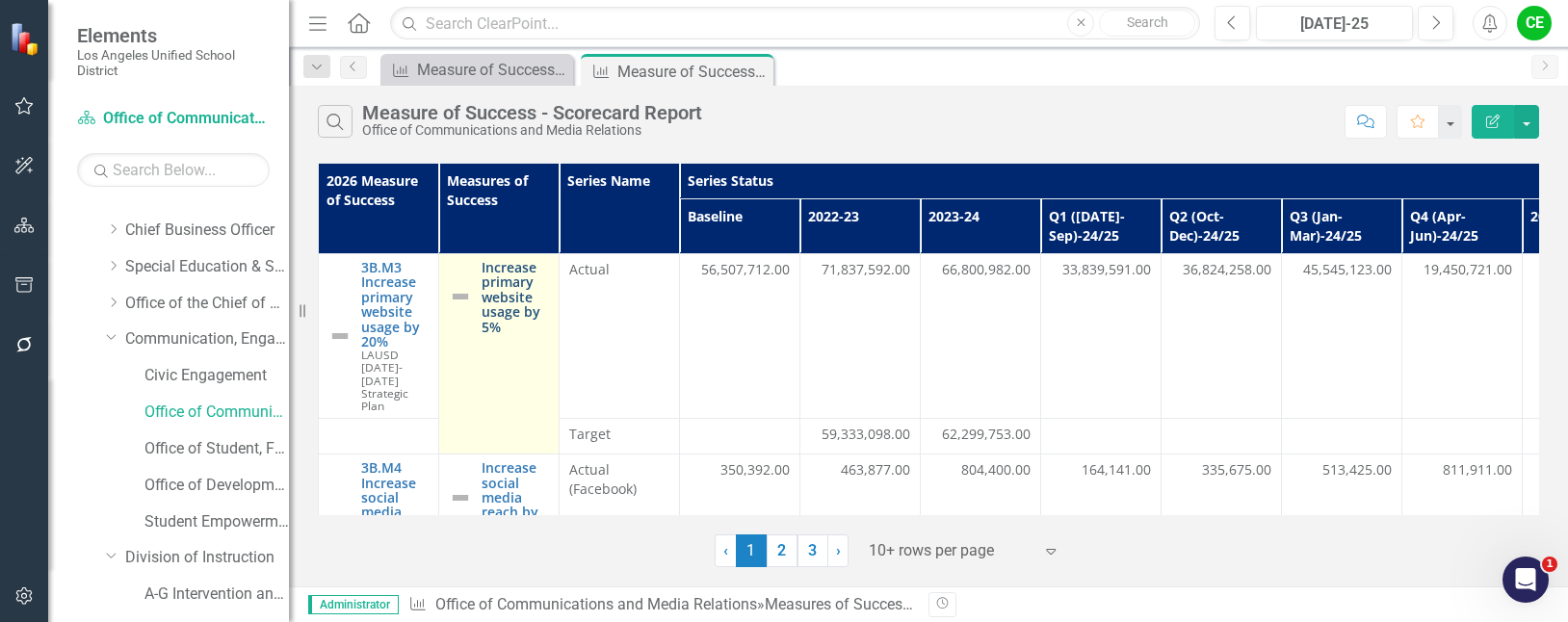
click at [515, 309] on link "Increase primary website usage by 5%" at bounding box center [516, 297] width 68 height 74
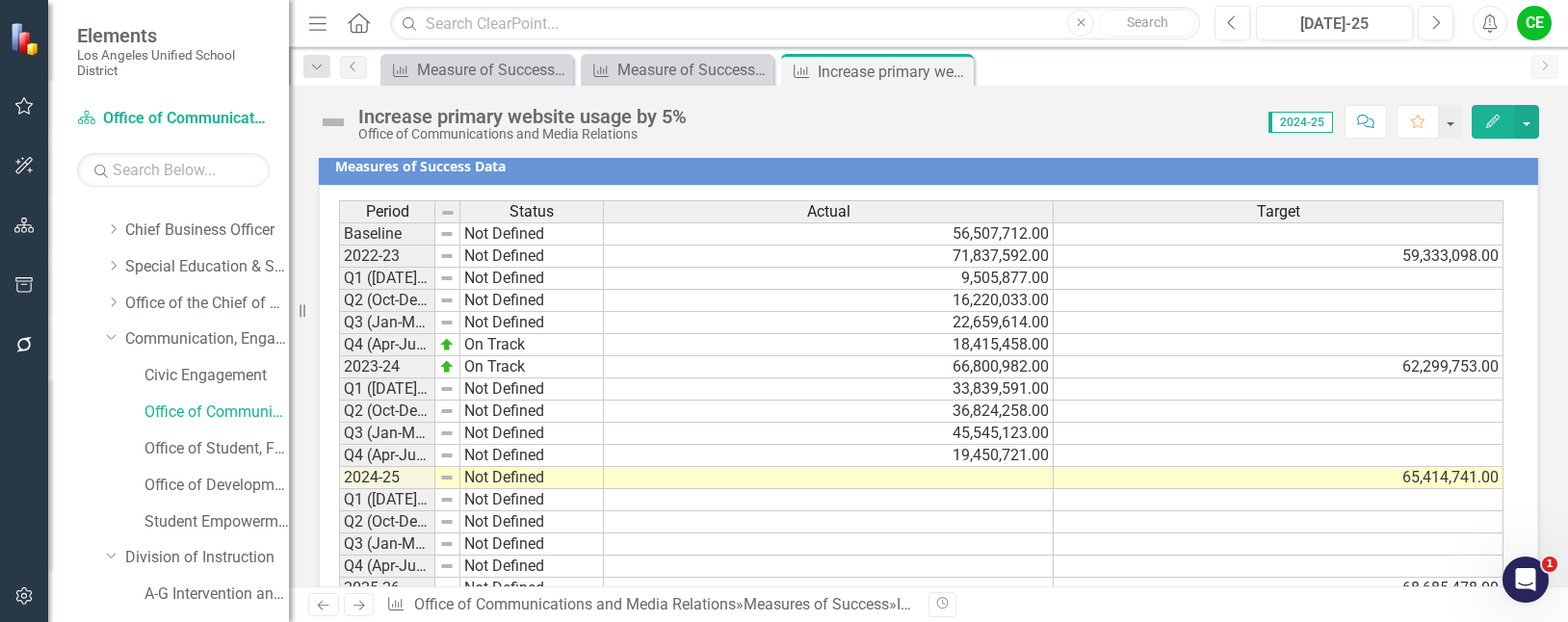
scroll to position [1567, 0]
